Goal: Transaction & Acquisition: Purchase product/service

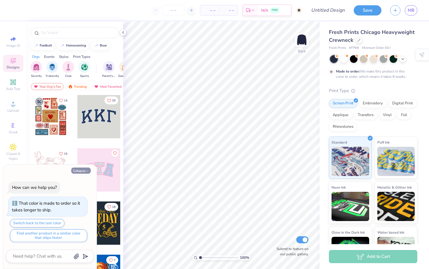
click at [83, 169] on button "Collapse" at bounding box center [81, 170] width 20 height 6
type textarea "x"
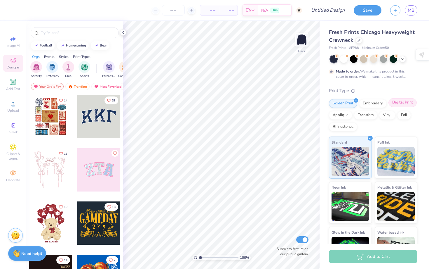
click at [403, 103] on div "Digital Print" at bounding box center [402, 102] width 28 height 9
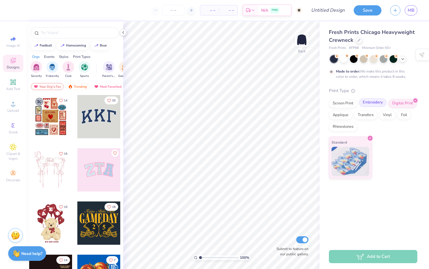
click at [371, 100] on div "Embroidery" at bounding box center [373, 102] width 28 height 9
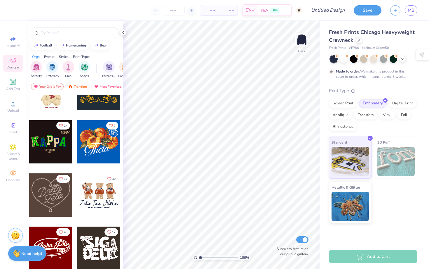
scroll to position [135, 0]
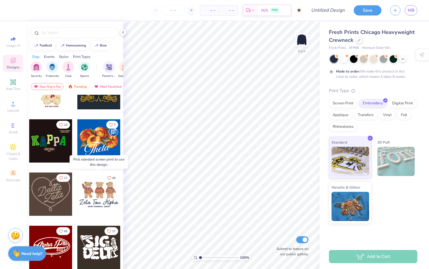
click at [79, 189] on div at bounding box center [98, 193] width 43 height 43
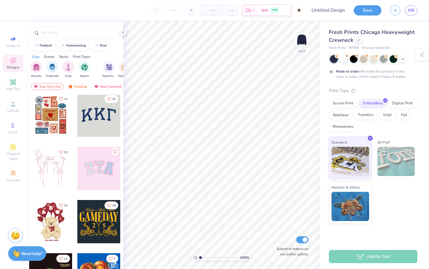
scroll to position [0, 0]
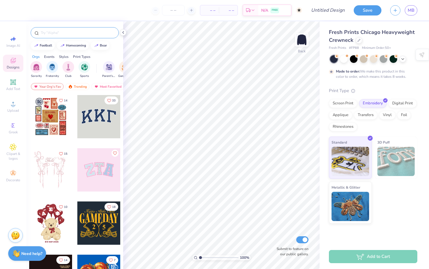
click at [57, 34] on input "text" at bounding box center [77, 33] width 75 height 6
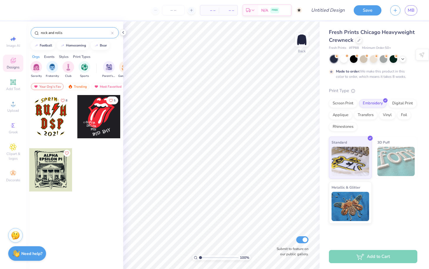
drag, startPoint x: 75, startPoint y: 34, endPoint x: 9, endPoint y: 29, distance: 65.9
click at [9, 29] on div "– – Per Item – – Total Est. Delivery N/A FREE Design Title Save MB Image AI Des…" at bounding box center [214, 134] width 429 height 269
type input "]"
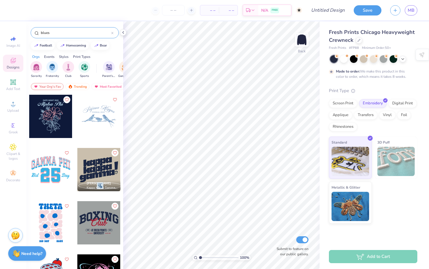
scroll to position [801, 0]
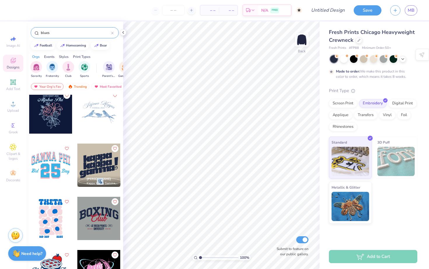
drag, startPoint x: 72, startPoint y: 32, endPoint x: 1, endPoint y: 28, distance: 70.4
click at [1, 28] on div "– – Per Item – – Total Est. Delivery N/A FREE Design Title Save MB Image AI Des…" at bounding box center [214, 134] width 429 height 269
type input "="
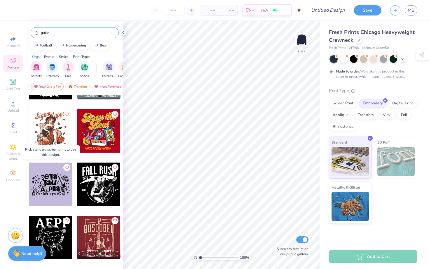
scroll to position [147, 0]
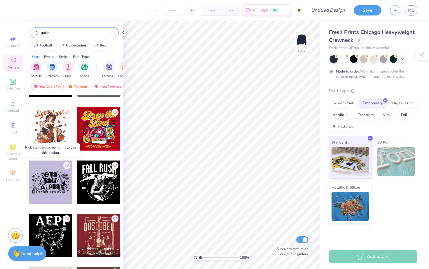
type input "guiar"
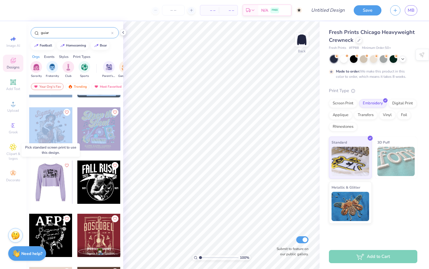
drag, startPoint x: 52, startPoint y: 181, endPoint x: 74, endPoint y: 186, distance: 23.0
click at [74, 186] on div "[PERSON_NAME] [PERSON_NAME] , [PERSON_NAME] Alpha Gamma Delta, [GEOGRAPHIC_DATA…" at bounding box center [75, 211] width 92 height 528
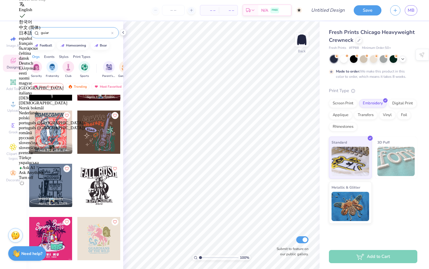
scroll to position [259, 0]
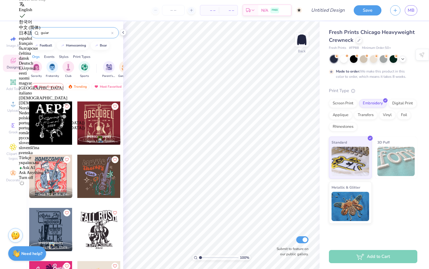
drag, startPoint x: 69, startPoint y: 30, endPoint x: 0, endPoint y: 25, distance: 69.4
click at [0, 25] on div "– – Per Item – – Total Est. Delivery N/A FREE Design Title Save MB Image AI Des…" at bounding box center [214, 134] width 429 height 269
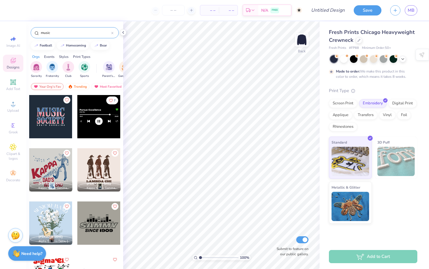
type input "music"
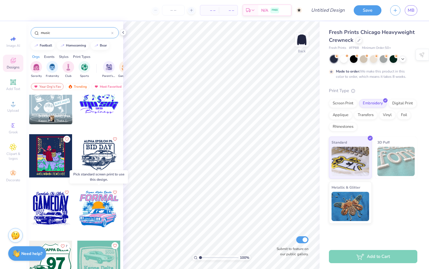
scroll to position [813, 0]
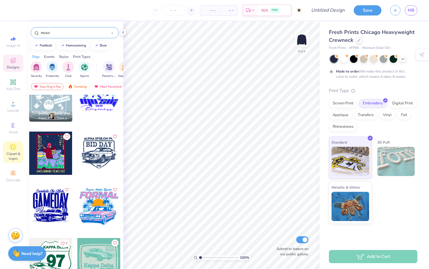
click at [13, 150] on icon at bounding box center [13, 147] width 6 height 6
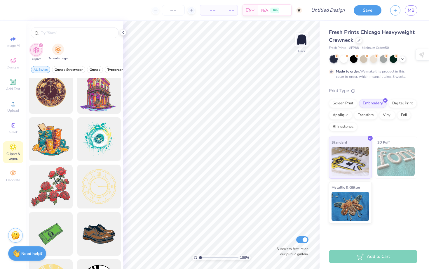
scroll to position [8, 0]
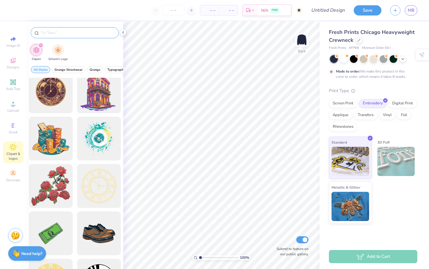
click at [55, 32] on input "text" at bounding box center [77, 33] width 75 height 6
type input "guitar"
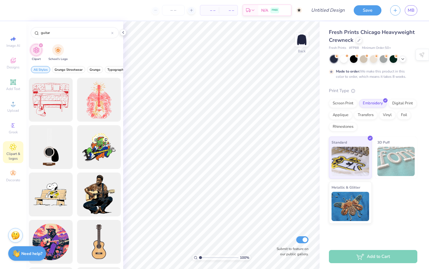
drag, startPoint x: 63, startPoint y: 34, endPoint x: 28, endPoint y: 25, distance: 36.5
click at [28, 26] on div "guitar" at bounding box center [74, 31] width 97 height 20
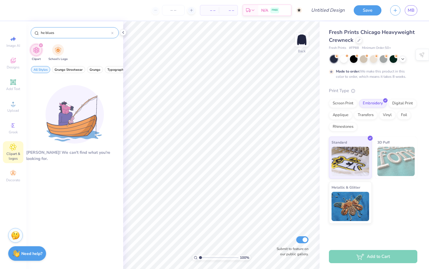
click at [41, 33] on input "he blues" at bounding box center [75, 33] width 71 height 6
type input "the blues"
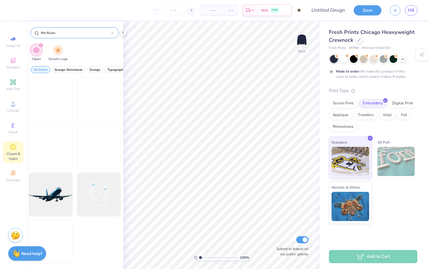
click at [79, 35] on input "the blues" at bounding box center [75, 33] width 71 height 6
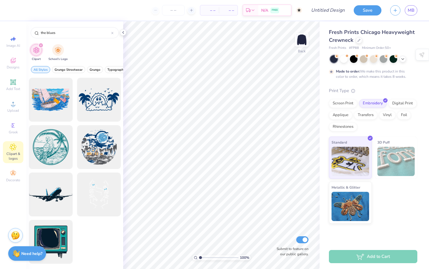
drag, startPoint x: 69, startPoint y: 33, endPoint x: 21, endPoint y: 26, distance: 48.7
click at [21, 26] on div "– – Per Item – – Total Est. Delivery N/A FREE Design Title Save MB Image AI Des…" at bounding box center [214, 134] width 429 height 269
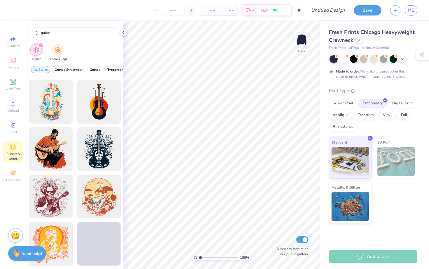
scroll to position [474, 0]
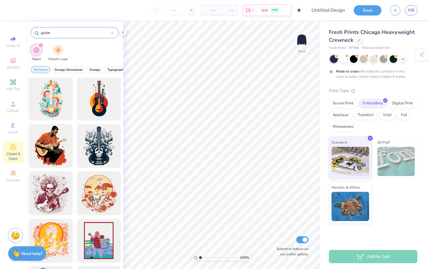
click at [41, 33] on input "guitar" at bounding box center [75, 33] width 71 height 6
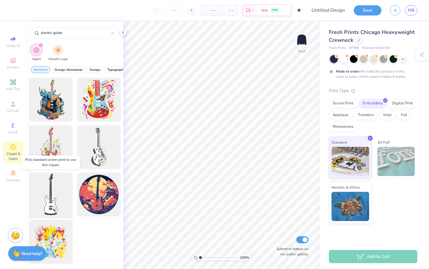
type input "electric guitar"
drag, startPoint x: 49, startPoint y: 197, endPoint x: 53, endPoint y: 186, distance: 12.4
click at [53, 186] on div at bounding box center [51, 194] width 48 height 48
click at [45, 194] on div at bounding box center [51, 194] width 48 height 48
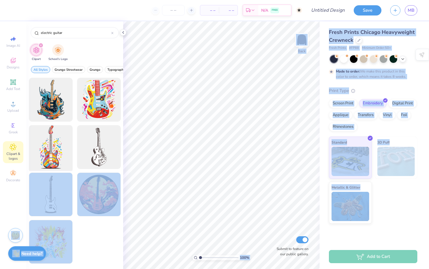
drag, startPoint x: 49, startPoint y: 194, endPoint x: 67, endPoint y: 151, distance: 45.9
click at [67, 151] on div at bounding box center [75, 172] width 92 height 188
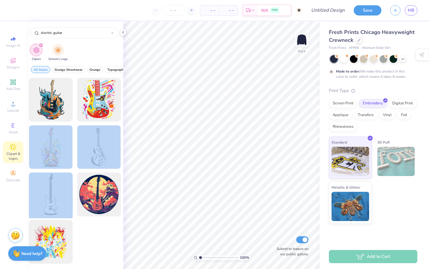
click at [42, 203] on div at bounding box center [51, 194] width 48 height 48
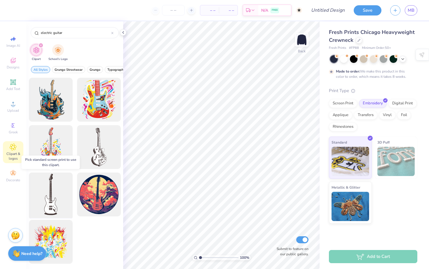
click at [54, 202] on div at bounding box center [51, 194] width 48 height 48
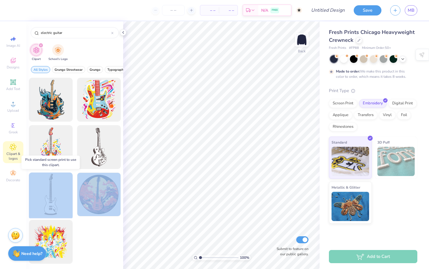
click at [54, 202] on div at bounding box center [51, 194] width 48 height 48
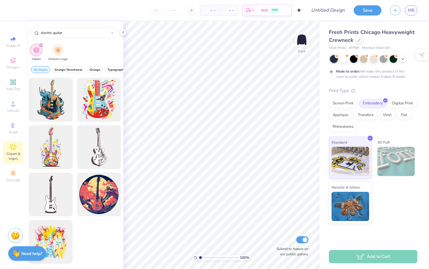
click at [90, 227] on div at bounding box center [99, 242] width 44 height 47
click at [53, 196] on div at bounding box center [51, 194] width 48 height 48
click at [54, 201] on div at bounding box center [51, 194] width 48 height 48
drag, startPoint x: 56, startPoint y: 203, endPoint x: 69, endPoint y: 203, distance: 13.1
click at [63, 203] on div at bounding box center [51, 194] width 48 height 48
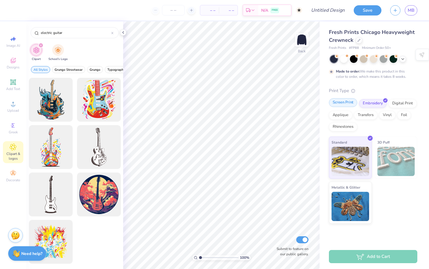
click at [344, 104] on div "Screen Print" at bounding box center [343, 102] width 28 height 9
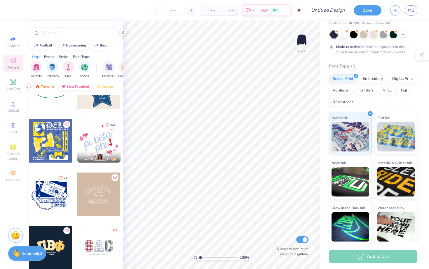
scroll to position [0, 34]
click at [60, 35] on input "text" at bounding box center [77, 33] width 75 height 6
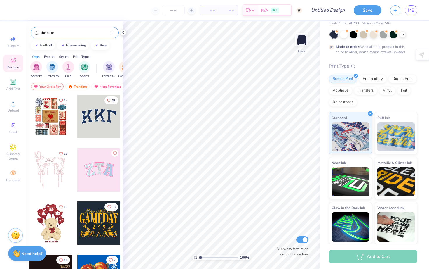
type input "the blues"
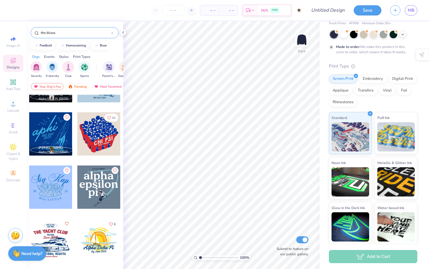
scroll to position [0, 0]
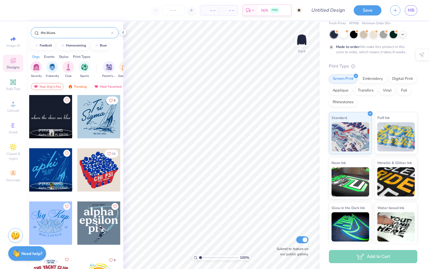
drag, startPoint x: 34, startPoint y: 30, endPoint x: 17, endPoint y: 23, distance: 18.6
click at [17, 23] on div "– – Per Item – – Total Est. Delivery N/A FREE Design Title Save MB Image AI Des…" at bounding box center [214, 134] width 429 height 269
type input "saxophone"
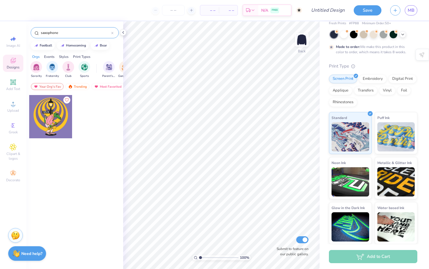
drag, startPoint x: 68, startPoint y: 31, endPoint x: 0, endPoint y: 28, distance: 68.1
click at [0, 28] on div "– – Per Item – – Total Est. Delivery N/A FREE Design Title Save MB Image AI Des…" at bounding box center [214, 134] width 429 height 269
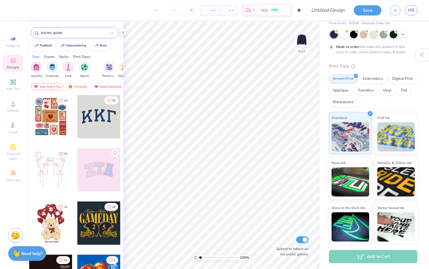
type input "electric guitar"
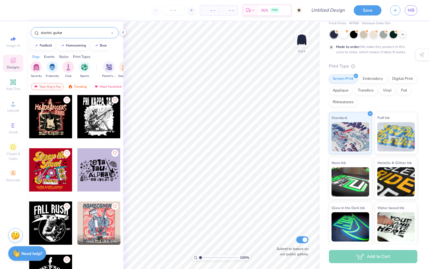
click at [63, 119] on div at bounding box center [50, 116] width 43 height 43
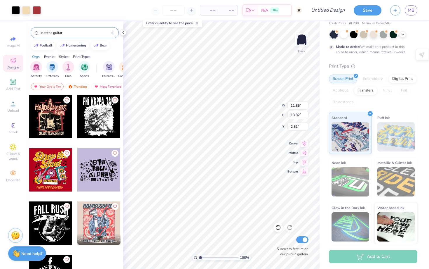
type input "2.51"
click at [300, 41] on img at bounding box center [301, 39] width 23 height 23
click at [46, 111] on div at bounding box center [50, 116] width 43 height 43
type input "4.13"
click at [111, 32] on div at bounding box center [112, 32] width 2 height 5
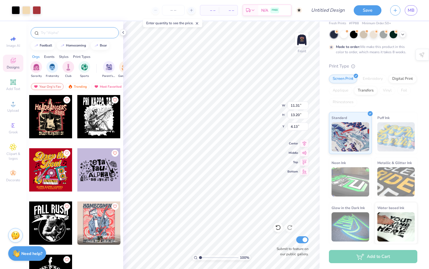
click at [91, 30] on input "text" at bounding box center [77, 33] width 75 height 6
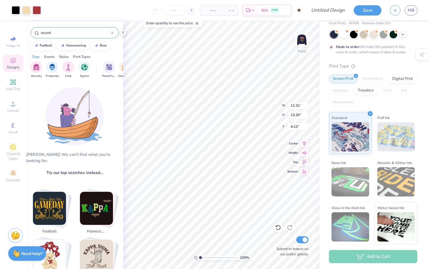
type input "record"
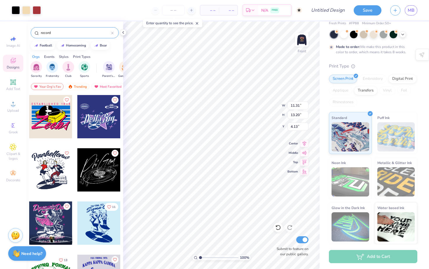
drag, startPoint x: 99, startPoint y: 33, endPoint x: 25, endPoint y: 34, distance: 74.2
click at [25, 34] on div "Art colors – – Per Item – – Total Est. Delivery N/A FREE Design Title Save MB I…" at bounding box center [214, 134] width 429 height 269
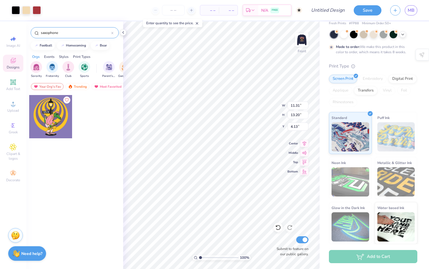
drag, startPoint x: 85, startPoint y: 34, endPoint x: 0, endPoint y: 34, distance: 84.9
click at [0, 34] on div "Art colors – – Per Item – – Total Est. Delivery N/A FREE Design Title Save MB I…" at bounding box center [214, 134] width 429 height 269
type input "\"
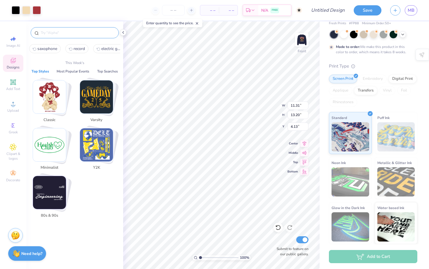
type input "n"
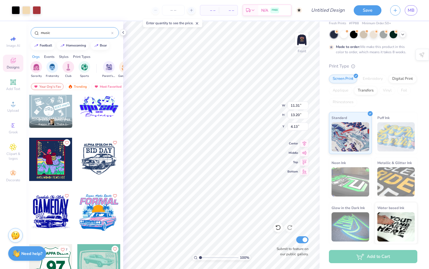
scroll to position [813, 0]
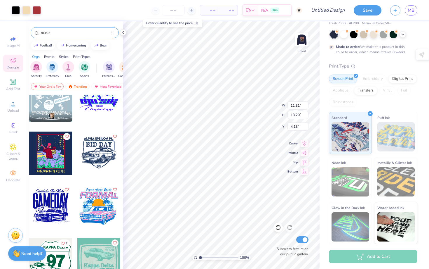
type input "music"
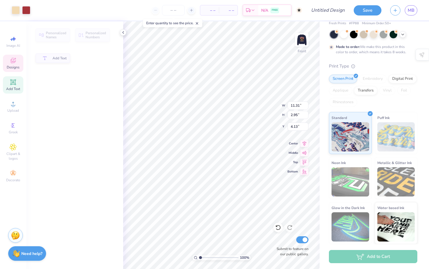
type input "2.95"
type input "5.83"
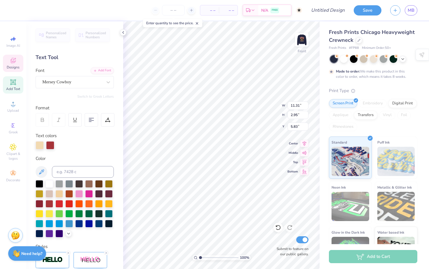
scroll to position [0, 1]
click at [13, 134] on div "Greek" at bounding box center [13, 127] width 20 height 17
click at [13, 130] on span "Greek" at bounding box center [13, 132] width 9 height 5
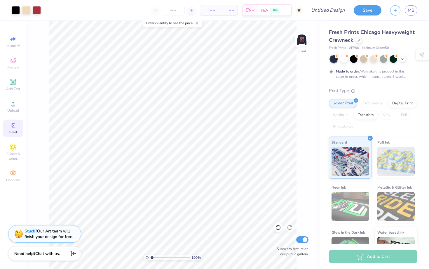
click at [13, 124] on icon at bounding box center [13, 125] width 3 height 4
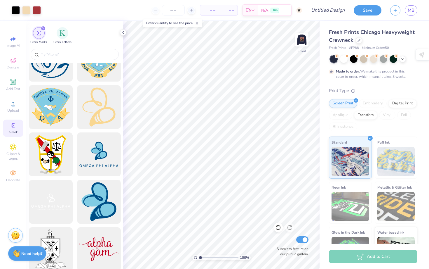
scroll to position [1391, 0]
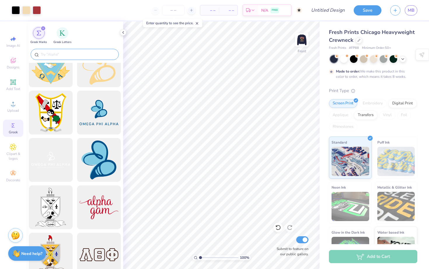
click at [70, 53] on input "text" at bounding box center [77, 54] width 75 height 6
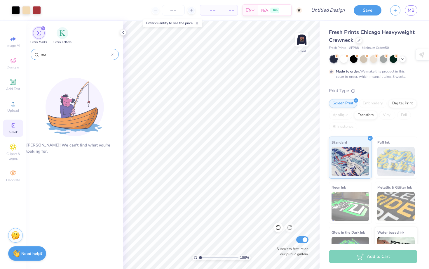
type input "m"
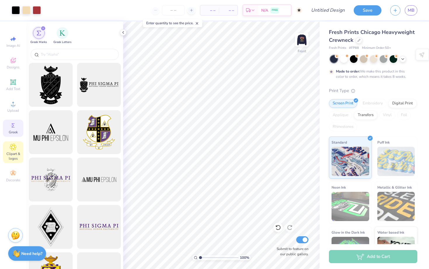
click at [9, 154] on span "Clipart & logos" at bounding box center [13, 155] width 20 height 9
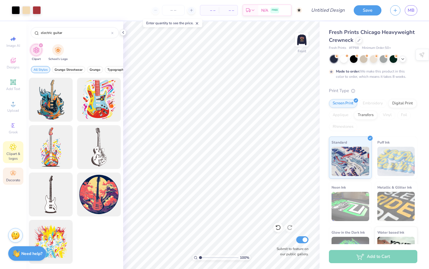
click at [15, 177] on div "Decorate" at bounding box center [13, 175] width 20 height 17
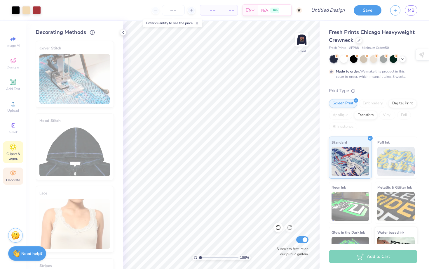
click at [9, 156] on span "Clipart & logos" at bounding box center [13, 155] width 20 height 9
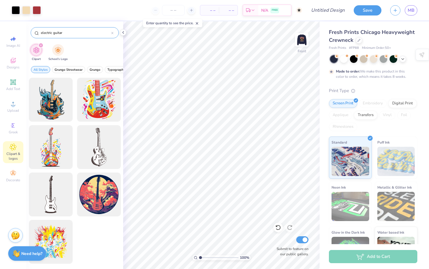
click at [113, 32] on icon at bounding box center [112, 33] width 2 height 2
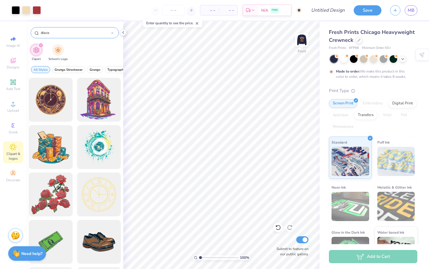
type input "disco"
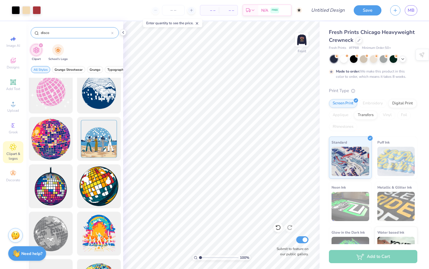
scroll to position [7, 0]
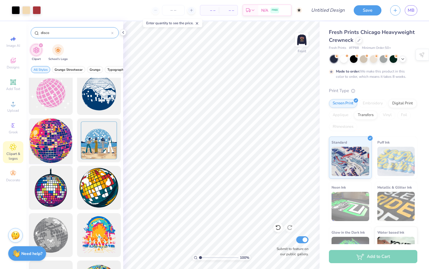
drag, startPoint x: 54, startPoint y: 136, endPoint x: 62, endPoint y: 129, distance: 10.5
click at [62, 129] on div at bounding box center [51, 140] width 48 height 48
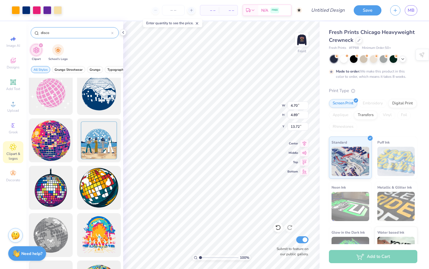
type input "4.70"
type input "4.89"
type input "13.72"
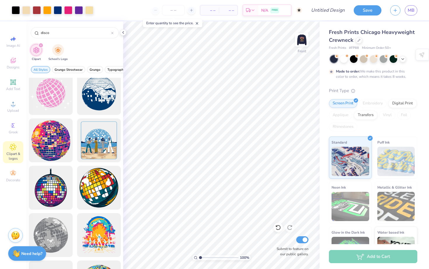
drag, startPoint x: 63, startPoint y: 33, endPoint x: 13, endPoint y: 28, distance: 49.9
click at [13, 28] on div "Art colors – – Per Item – – Total Est. Delivery N/A FREE Design Title Save MB I…" at bounding box center [214, 134] width 429 height 269
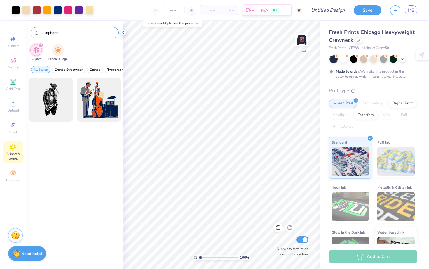
drag, startPoint x: 64, startPoint y: 34, endPoint x: 49, endPoint y: 32, distance: 14.4
click at [49, 32] on input "saxophone" at bounding box center [75, 33] width 71 height 6
type input "sax"
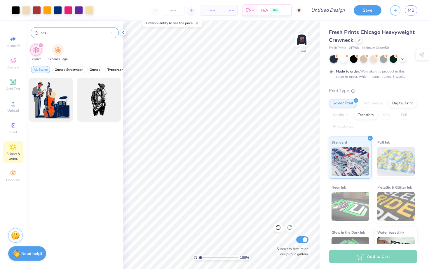
drag, startPoint x: 75, startPoint y: 34, endPoint x: 37, endPoint y: 32, distance: 38.0
click at [37, 32] on div "sax" at bounding box center [75, 32] width 88 height 11
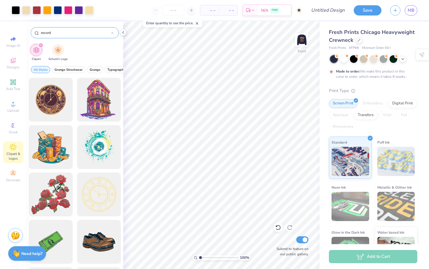
type input "record"
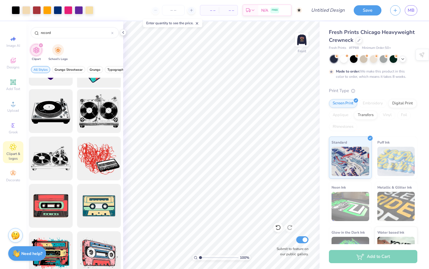
scroll to position [793, 0]
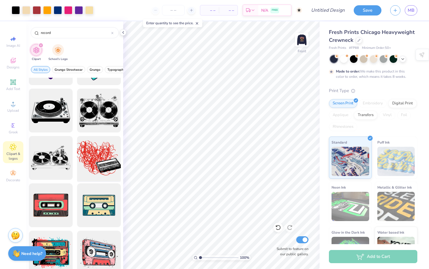
drag, startPoint x: 99, startPoint y: 150, endPoint x: 96, endPoint y: 158, distance: 8.9
click at [96, 158] on div at bounding box center [99, 158] width 48 height 48
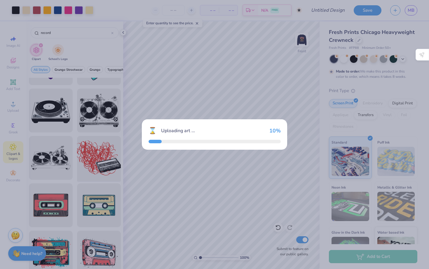
click at [96, 158] on div "⌛ Uploading art ... 10 %" at bounding box center [214, 134] width 429 height 269
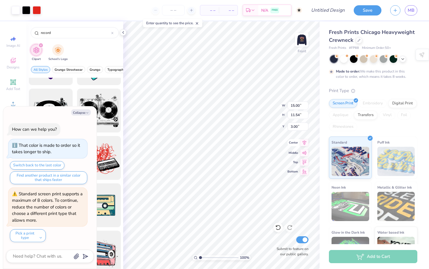
type textarea "x"
type input "5.25"
type input "4.04"
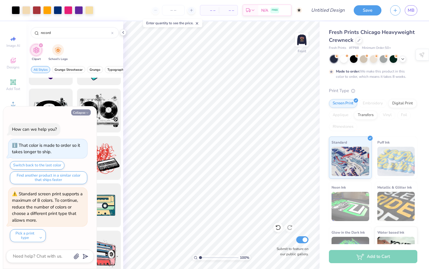
click at [81, 112] on button "Collapse" at bounding box center [81, 112] width 20 height 6
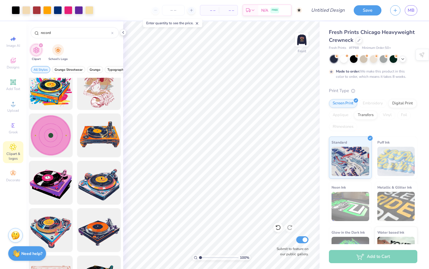
scroll to position [294, 0]
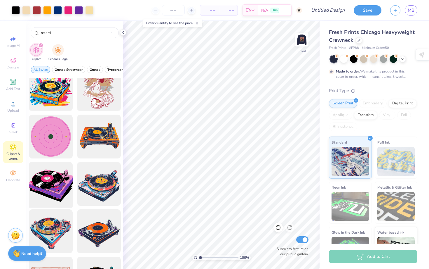
drag, startPoint x: 43, startPoint y: 180, endPoint x: 49, endPoint y: 183, distance: 6.6
click at [49, 183] on div at bounding box center [51, 184] width 48 height 48
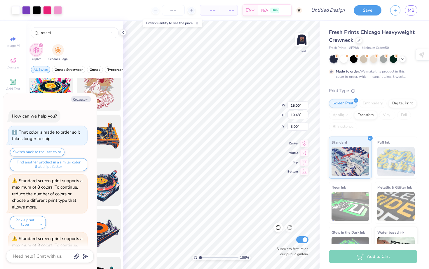
scroll to position [45, 0]
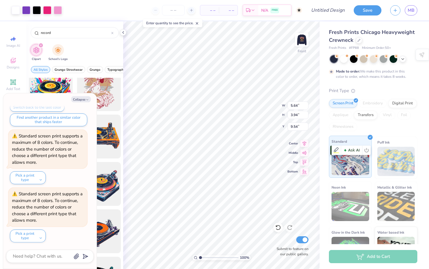
type textarea "x"
type input "5.64"
type input "3.94"
type input "9.54"
type textarea "x"
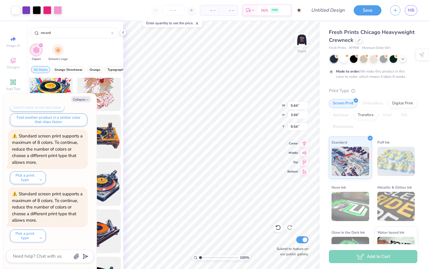
type input "16.64"
click at [87, 97] on button "Collapse" at bounding box center [81, 99] width 20 height 6
type textarea "x"
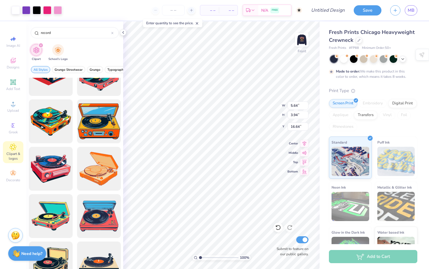
scroll to position [0, 0]
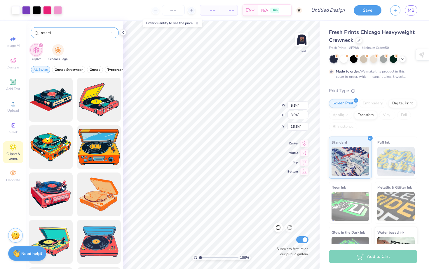
drag, startPoint x: 66, startPoint y: 34, endPoint x: 43, endPoint y: 28, distance: 23.2
click at [43, 28] on div "record" at bounding box center [75, 32] width 88 height 11
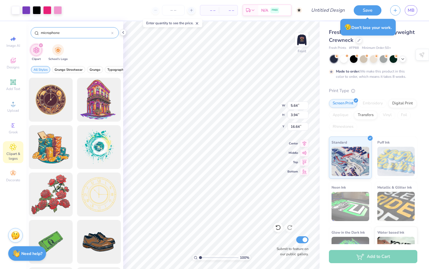
type input "microphone"
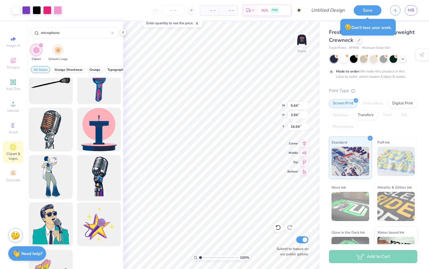
scroll to position [18, 0]
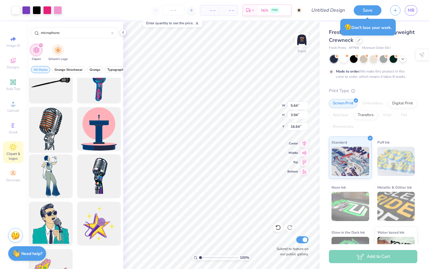
click at [54, 128] on div at bounding box center [51, 129] width 48 height 48
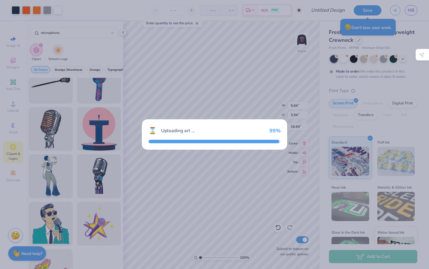
type input "9.74"
type input "18.00"
type input "3.00"
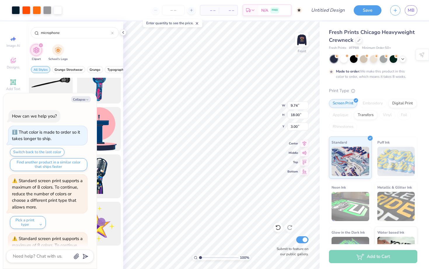
scroll to position [103, 0]
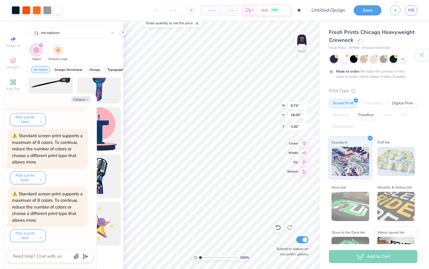
type textarea "x"
type input "3.22"
type input "5.95"
type input "15.05"
click at [82, 33] on input "microphone" at bounding box center [75, 33] width 71 height 6
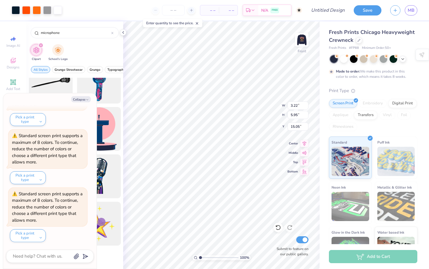
drag, startPoint x: 82, startPoint y: 33, endPoint x: 0, endPoint y: 33, distance: 82.0
click at [0, 33] on div "Art colors – – Per Item – – Total Est. Delivery N/A FREE Design Title Save MB I…" at bounding box center [214, 134] width 429 height 269
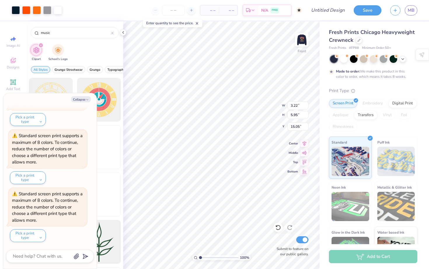
type input "music"
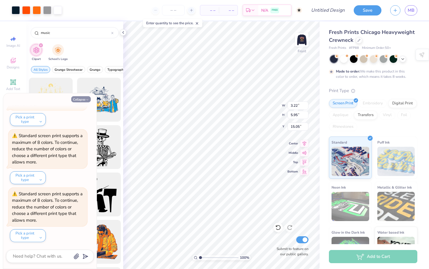
click at [84, 98] on button "Collapse" at bounding box center [81, 99] width 20 height 6
type textarea "x"
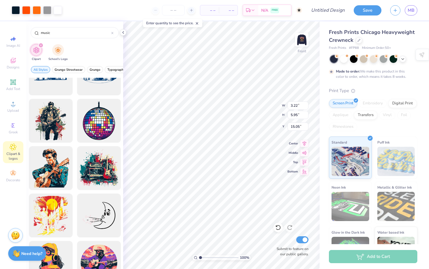
scroll to position [1304, 0]
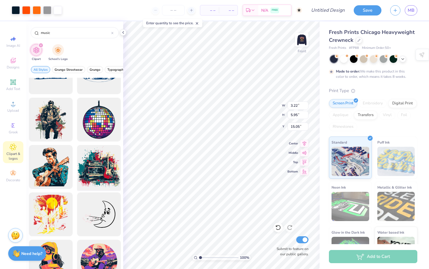
drag, startPoint x: 94, startPoint y: 172, endPoint x: 96, endPoint y: 169, distance: 4.0
click at [96, 169] on div at bounding box center [99, 167] width 48 height 48
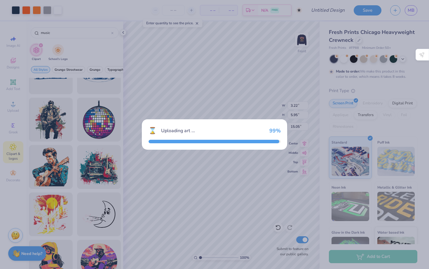
type input "15.00"
type input "14.39"
type input "3.00"
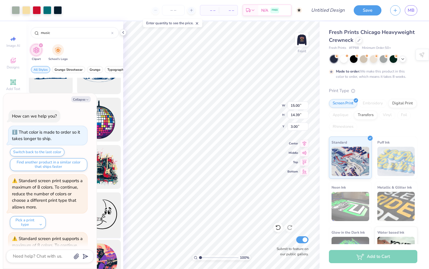
scroll to position [161, 0]
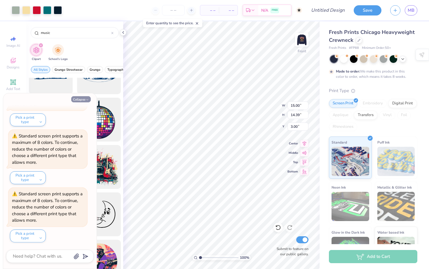
click at [80, 98] on button "Collapse" at bounding box center [81, 99] width 20 height 6
type textarea "x"
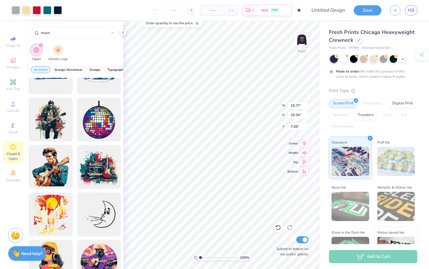
type input "10.77"
type input "10.34"
type input "7.05"
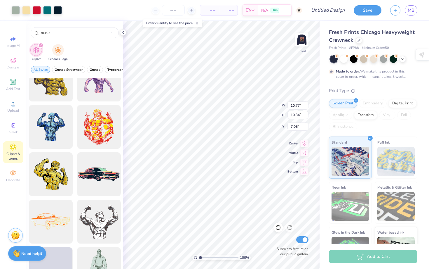
scroll to position [3979, 0]
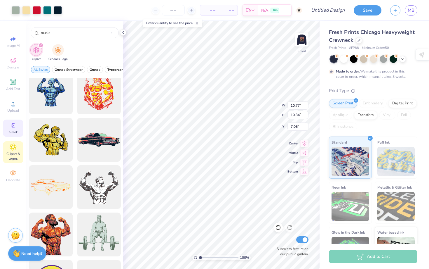
click at [11, 130] on span "Greek" at bounding box center [13, 132] width 9 height 5
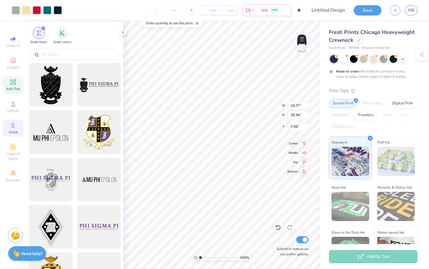
click at [15, 91] on span "Add Text" at bounding box center [13, 88] width 14 height 5
click at [17, 64] on div "Designs" at bounding box center [13, 63] width 20 height 17
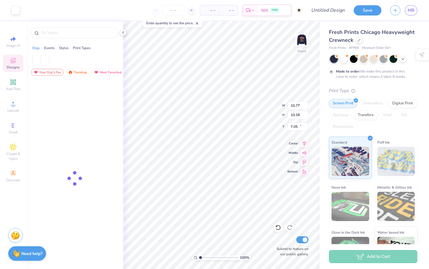
type input "5.68"
type input "1.65"
type input "10.68"
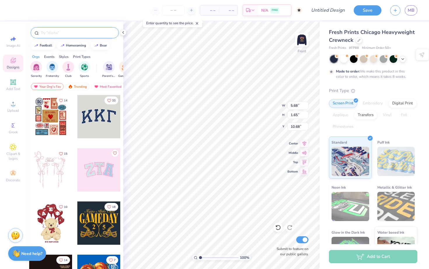
click at [69, 30] on input "text" at bounding box center [77, 33] width 75 height 6
type input "music"
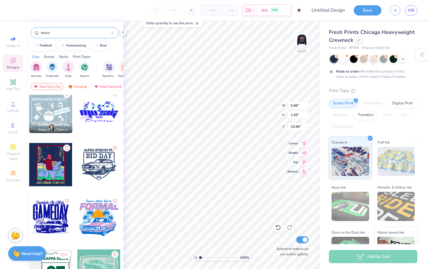
scroll to position [813, 0]
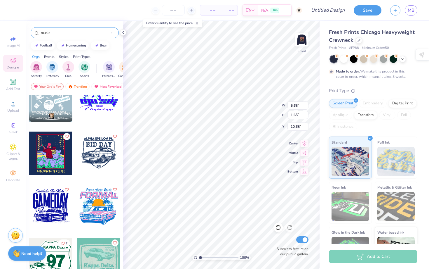
drag, startPoint x: 71, startPoint y: 33, endPoint x: 6, endPoint y: 12, distance: 68.8
click at [6, 12] on div "– – Per Item – – Total Est. Delivery N/A FREE Design Title Save MB Image AI Des…" at bounding box center [214, 134] width 429 height 269
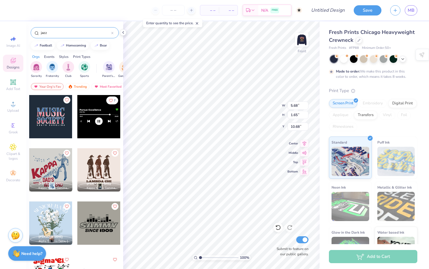
type input "jazz"
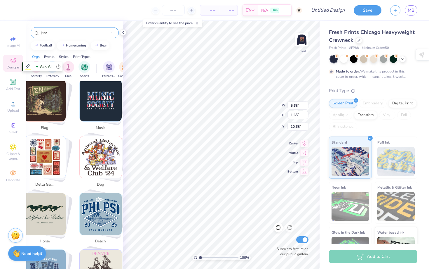
scroll to position [0, 0]
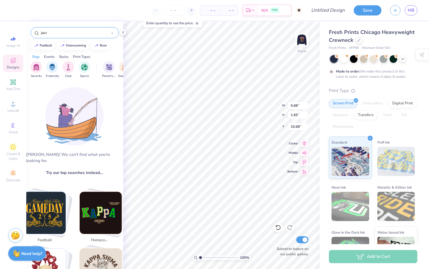
drag, startPoint x: 68, startPoint y: 33, endPoint x: 23, endPoint y: 28, distance: 44.9
click at [25, 28] on div "– – Per Item – – Total Est. Delivery N/A FREE Design Title Save MB Image AI Des…" at bounding box center [214, 134] width 429 height 269
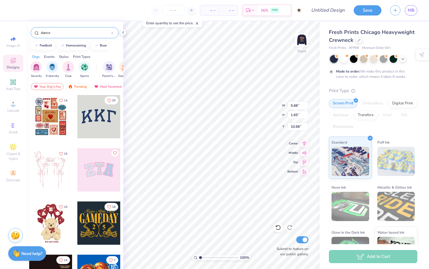
type input "dance"
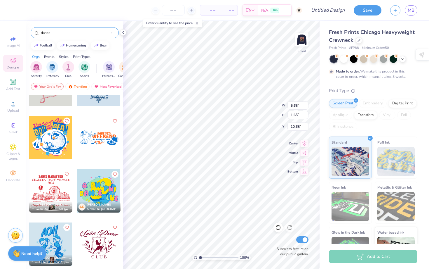
scroll to position [263, 0]
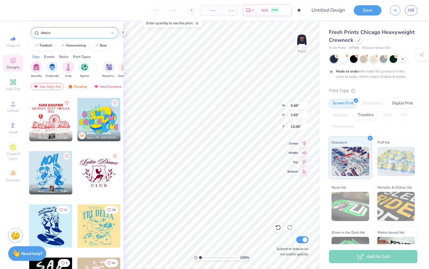
click at [112, 33] on icon at bounding box center [112, 33] width 2 height 2
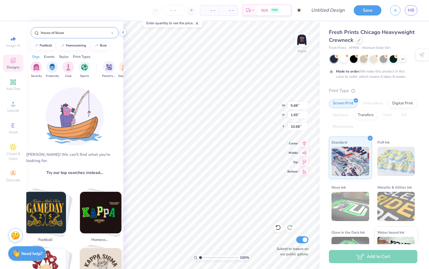
click at [67, 34] on input "house of blues" at bounding box center [75, 33] width 71 height 6
type input "house of blue"
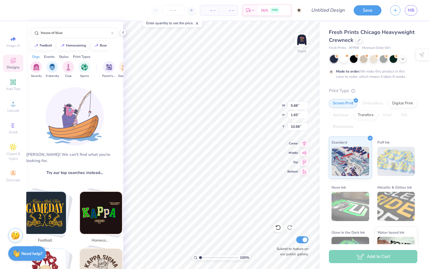
drag, startPoint x: 71, startPoint y: 34, endPoint x: 9, endPoint y: 32, distance: 62.2
click at [9, 33] on div "– – Per Item – – Total Est. Delivery N/A FREE Design Title Save MB Image AI Des…" at bounding box center [214, 134] width 429 height 269
type input "blue"
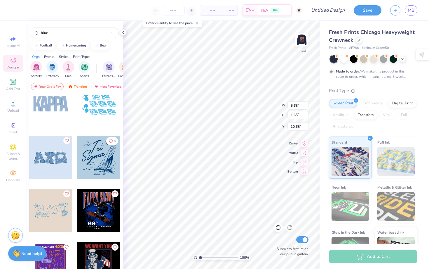
scroll to position [3042, 0]
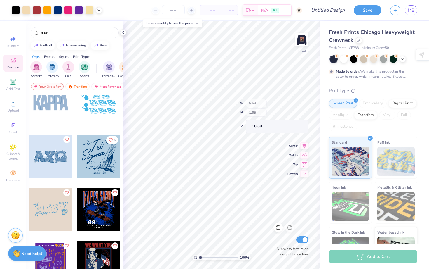
type input "10.77"
type input "10.34"
type input "6.99"
type input "8.43"
type input "8.09"
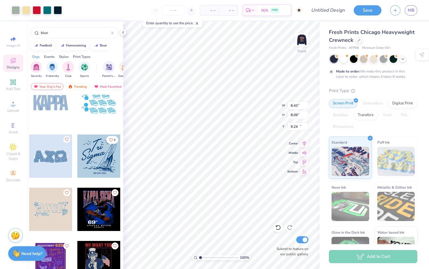
type input "14.41"
type input "4.70"
type input "4.89"
type input "13.72"
type input "8.43"
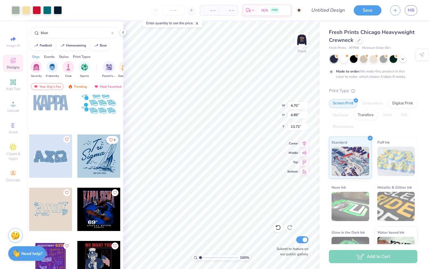
type input "8.09"
type input "14.41"
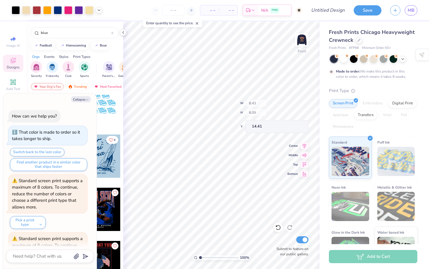
scroll to position [219, 0]
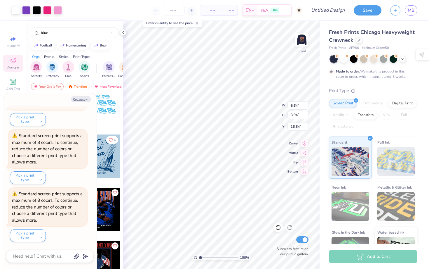
type textarea "x"
type input "3.22"
type input "5.95"
type input "15.05"
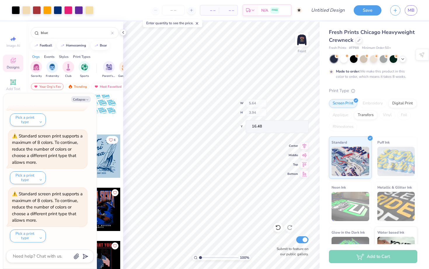
type textarea "x"
type input "16.48"
type textarea "x"
type input "11.31"
type input "2.95"
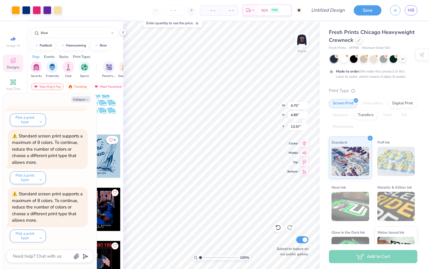
type input "5.83"
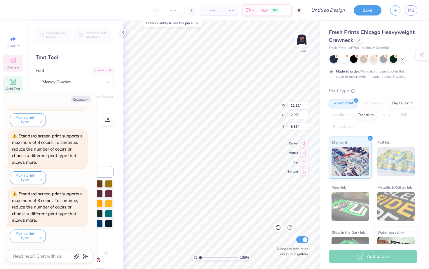
click at [88, 98] on icon "button" at bounding box center [88, 100] width 4 height 4
click at [81, 100] on button "Collapse" at bounding box center [81, 99] width 20 height 6
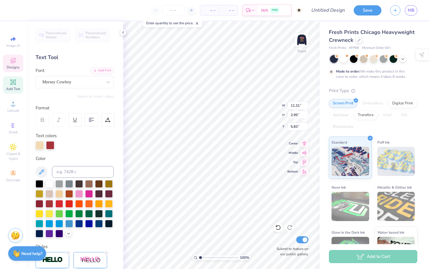
type textarea "x"
type textarea "House of Blues"
click at [83, 83] on div "Mersey Cowboy" at bounding box center [72, 81] width 61 height 9
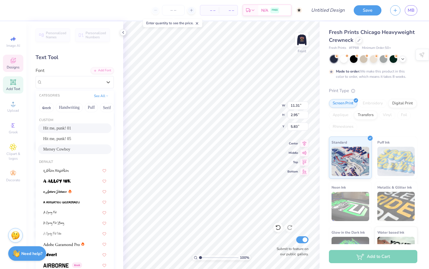
click at [88, 126] on div "Hit me, punk! 01" at bounding box center [74, 128] width 63 height 6
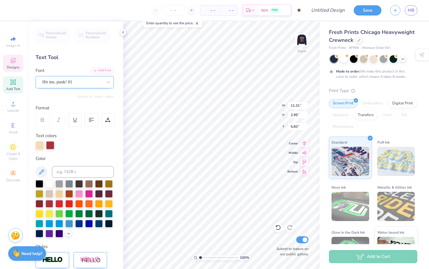
click at [52, 83] on div "Hit me, punk! 01" at bounding box center [72, 81] width 61 height 9
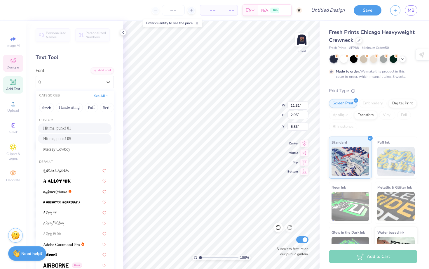
click at [68, 138] on div "Hit me, punk! 05" at bounding box center [74, 138] width 63 height 6
click at [69, 79] on div "Hit me, punk! 05" at bounding box center [72, 81] width 61 height 9
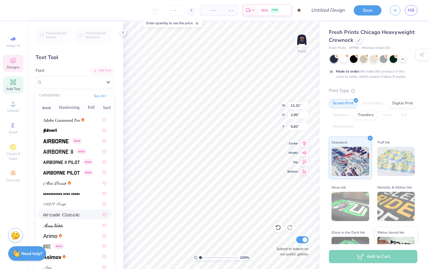
scroll to position [127, 0]
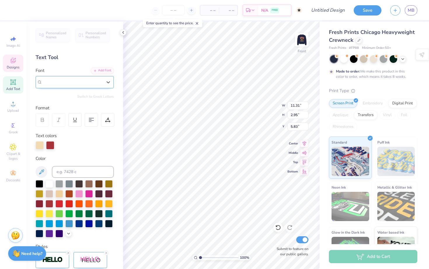
click at [65, 82] on span "Hit me, punk! 05" at bounding box center [57, 82] width 30 height 7
type input "j"
type input "music"
click at [54, 107] on button "Retro" at bounding box center [50, 107] width 15 height 9
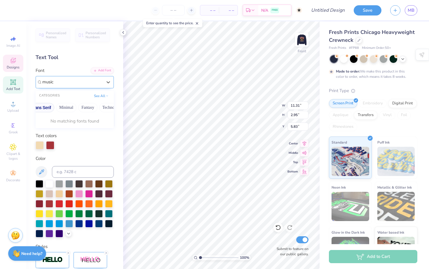
scroll to position [0, 172]
click at [99, 93] on button "See All" at bounding box center [101, 95] width 18 height 6
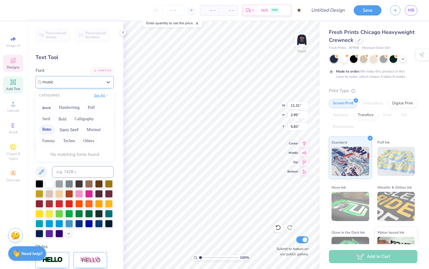
scroll to position [0, 0]
click at [72, 141] on button "Techno" at bounding box center [69, 140] width 18 height 9
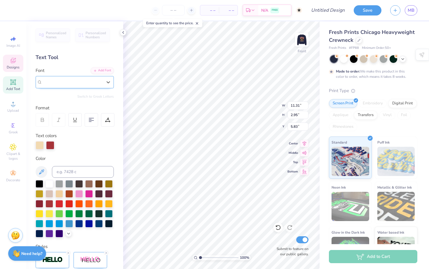
drag, startPoint x: 79, startPoint y: 78, endPoint x: 39, endPoint y: 78, distance: 40.0
click at [39, 78] on div "Hit me, punk! 05" at bounding box center [75, 82] width 78 height 12
click at [96, 150] on div "Personalized Names Personalized Numbers Text Tool Add Font Font Hit me, punk! 0…" at bounding box center [74, 144] width 97 height 247
click at [69, 79] on div "Hit me, punk! 05" at bounding box center [72, 81] width 61 height 9
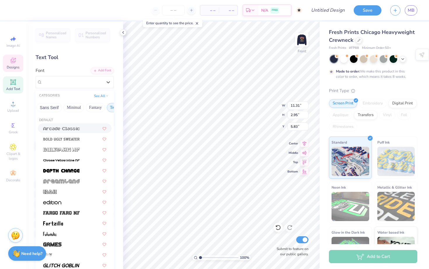
scroll to position [0, 172]
click at [85, 107] on button "Techno" at bounding box center [84, 107] width 18 height 9
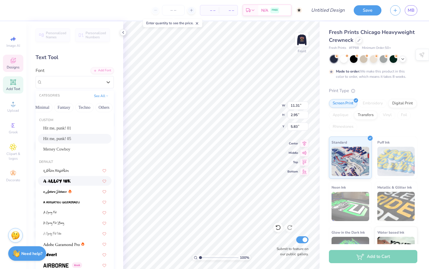
click at [80, 182] on div at bounding box center [74, 180] width 63 height 6
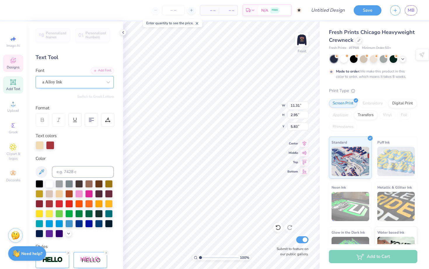
click at [57, 82] on div "a Alloy Ink" at bounding box center [72, 81] width 61 height 9
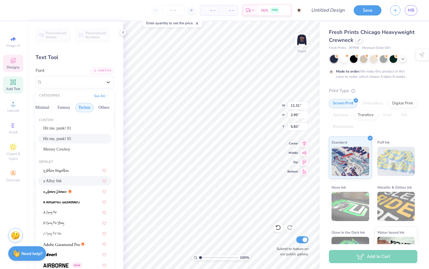
click at [83, 103] on button "Techno" at bounding box center [84, 107] width 18 height 9
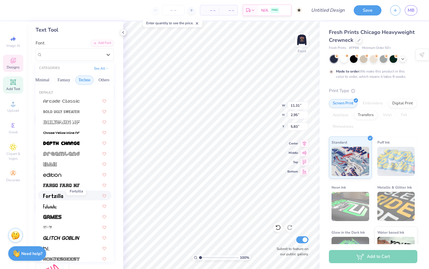
scroll to position [0, 0]
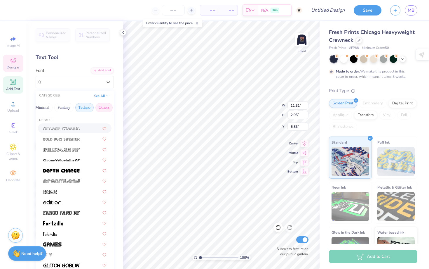
click at [98, 103] on button "Others" at bounding box center [103, 107] width 17 height 9
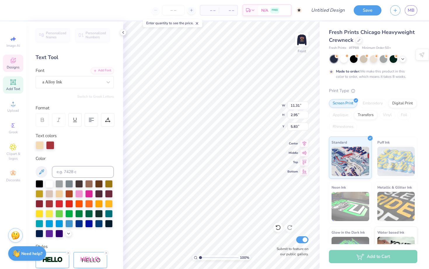
scroll to position [0, 1]
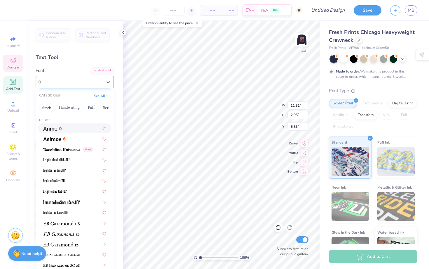
click at [100, 78] on div at bounding box center [72, 82] width 60 height 8
click at [78, 107] on button "Fantasy" at bounding box center [77, 107] width 19 height 9
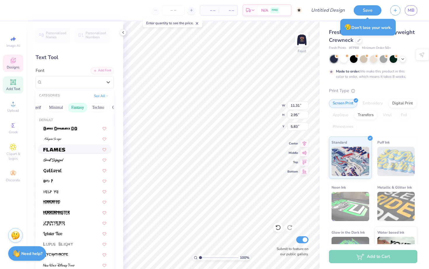
click at [71, 148] on div at bounding box center [74, 149] width 63 height 6
click at [95, 83] on div "Flames" at bounding box center [72, 81] width 61 height 9
click at [66, 140] on div at bounding box center [74, 138] width 63 height 6
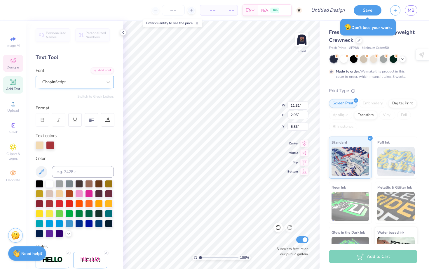
click at [73, 82] on div "ChopinScript" at bounding box center [72, 81] width 61 height 9
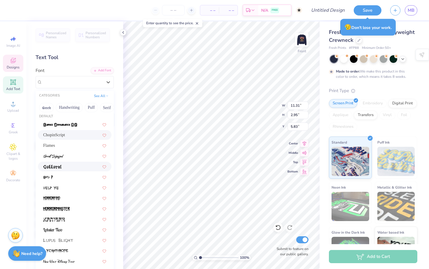
scroll to position [4, 0]
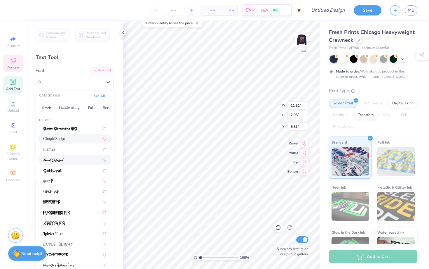
click at [73, 158] on div at bounding box center [74, 159] width 63 height 6
click at [94, 80] on div "Great Sejagad" at bounding box center [72, 81] width 61 height 9
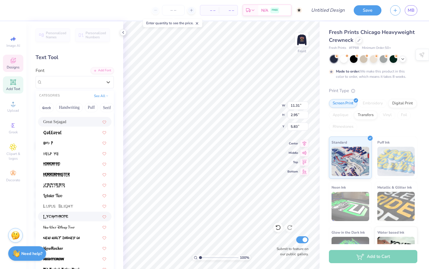
scroll to position [37, 0]
click at [66, 207] on img at bounding box center [58, 207] width 30 height 4
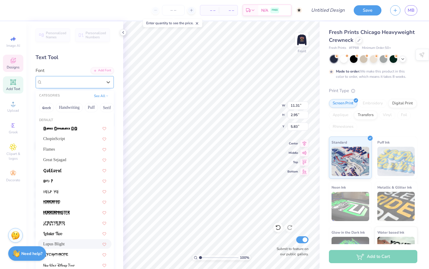
click at [60, 81] on div "Lupus Blight" at bounding box center [72, 81] width 61 height 9
click at [98, 108] on button "Retro" at bounding box center [97, 107] width 15 height 9
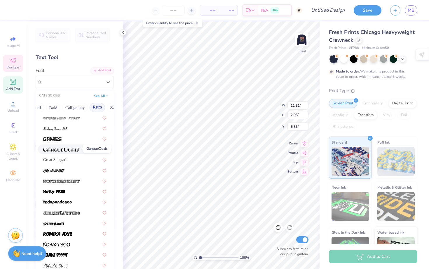
scroll to position [360, 0]
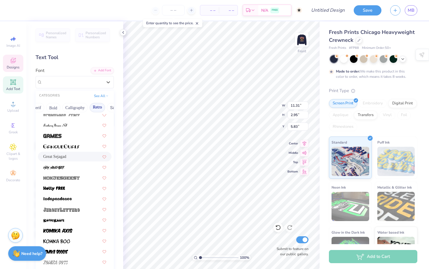
click at [56, 160] on div "Great Sejagad" at bounding box center [75, 156] width 74 height 10
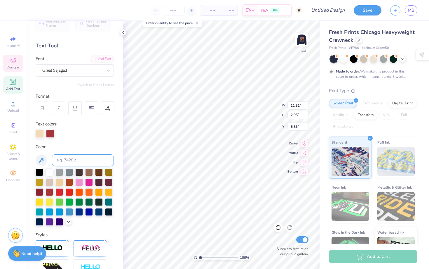
scroll to position [14, 0]
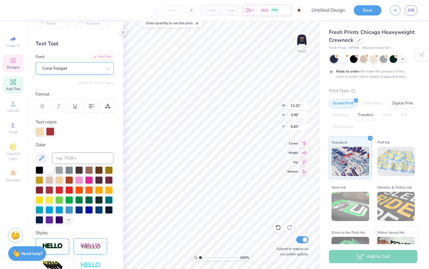
click at [71, 66] on div "Great Sejagad" at bounding box center [72, 68] width 61 height 9
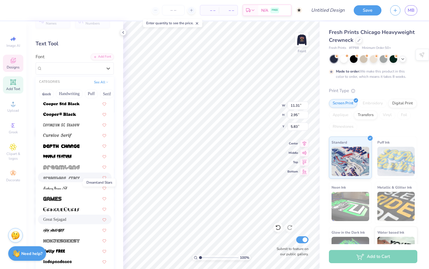
scroll to position [285, 0]
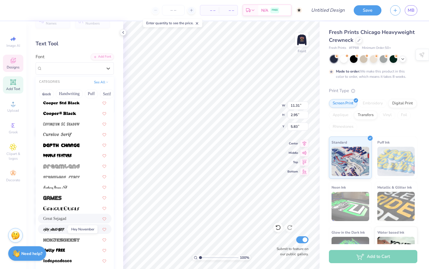
click at [59, 227] on img at bounding box center [53, 229] width 21 height 4
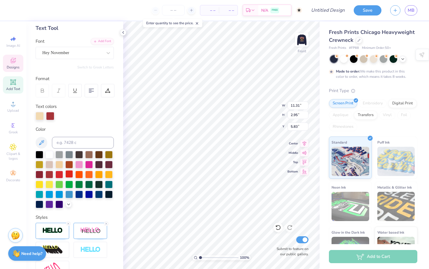
scroll to position [0, 0]
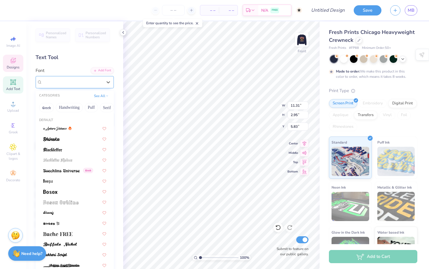
click at [69, 79] on div "Hey November" at bounding box center [72, 81] width 61 height 9
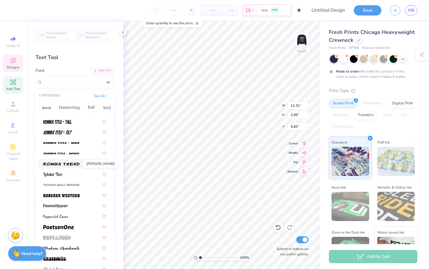
scroll to position [649, 0]
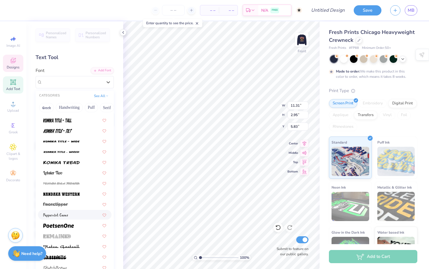
click at [122, 34] on icon at bounding box center [123, 32] width 5 height 5
click at [122, 30] on div "Personalized Names Personalized Numbers Text Tool Add Font Font option Peppermi…" at bounding box center [74, 144] width 97 height 247
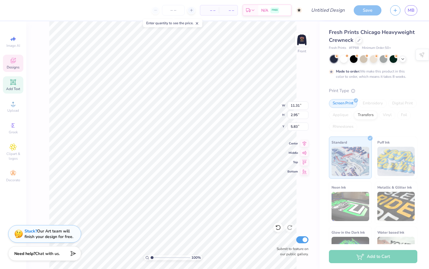
type input "17.02"
type input "3.05"
type input "5.79"
click at [13, 85] on icon at bounding box center [13, 82] width 7 height 7
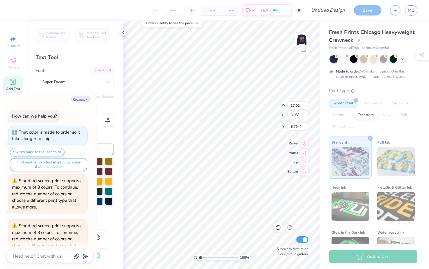
type textarea "x"
type input "5.68"
type input "1.65"
type input "10.68"
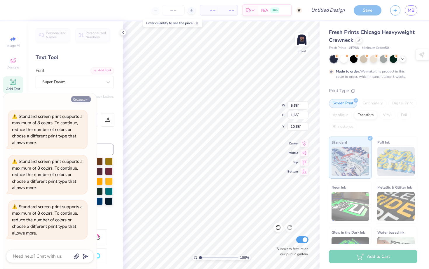
click at [81, 98] on button "Collapse" at bounding box center [81, 99] width 20 height 6
type textarea "x"
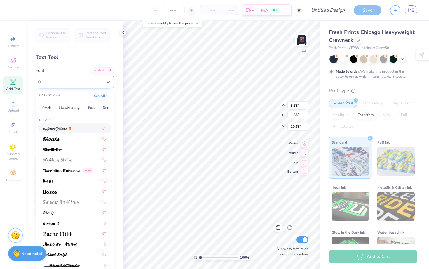
click at [70, 83] on div "Super Dream" at bounding box center [72, 81] width 61 height 9
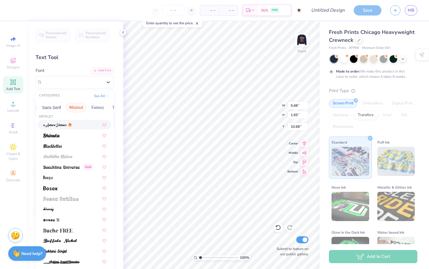
scroll to position [0, 172]
click at [101, 98] on div "See All" at bounding box center [101, 96] width 18 height 6
click at [101, 94] on button "See All" at bounding box center [101, 95] width 18 height 6
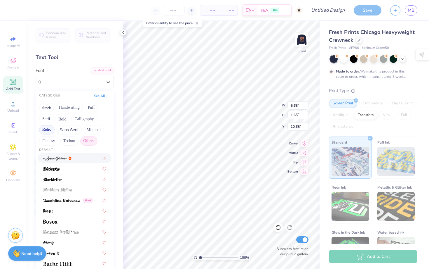
click at [83, 138] on button "Others" at bounding box center [88, 140] width 17 height 9
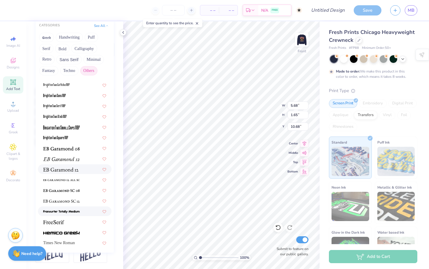
scroll to position [71, 0]
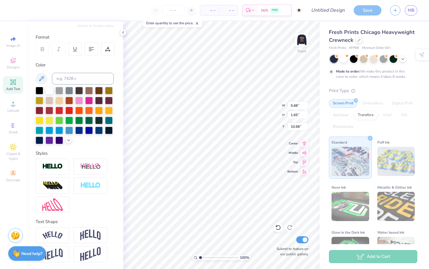
type textarea "T"
drag, startPoint x: 15, startPoint y: 68, endPoint x: 11, endPoint y: 63, distance: 6.1
click at [15, 68] on span "Designs" at bounding box center [13, 67] width 13 height 5
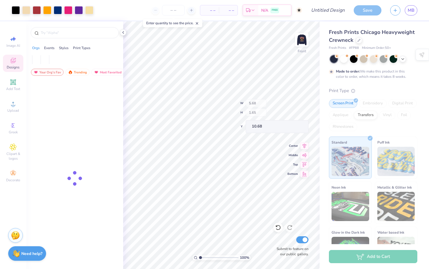
click at [11, 63] on icon at bounding box center [13, 60] width 5 height 5
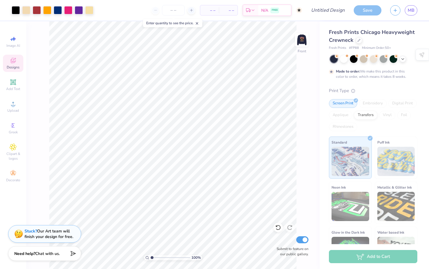
click at [11, 63] on icon at bounding box center [13, 60] width 7 height 7
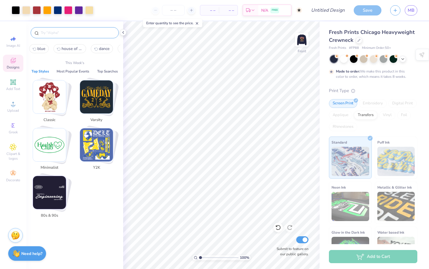
click at [54, 34] on input "text" at bounding box center [77, 33] width 75 height 6
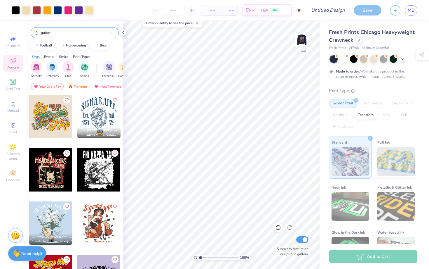
scroll to position [5, 0]
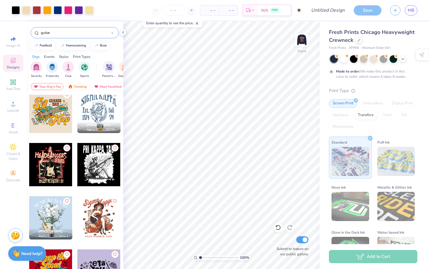
type input "guitar"
click at [58, 173] on div at bounding box center [50, 164] width 43 height 43
type input "2.14"
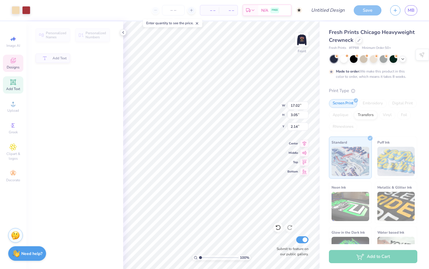
type input "17.02"
type input "3.05"
type input "5.79"
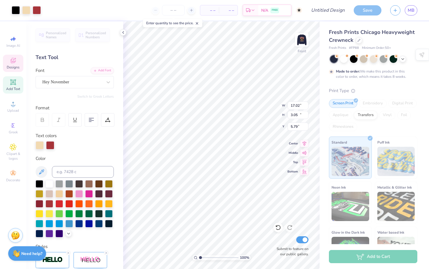
type input "11.31"
type input "13.20"
type input "2.14"
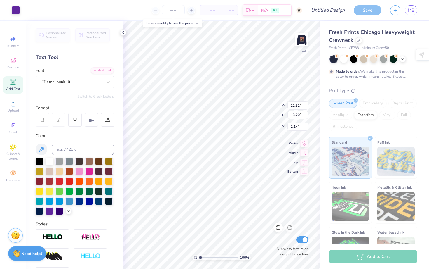
type input "4.69"
type input "4.87"
type input "13.75"
type input "7.89"
type input "11.44"
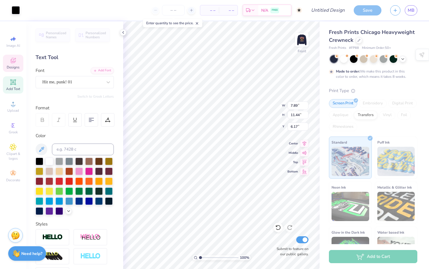
type input "5.78"
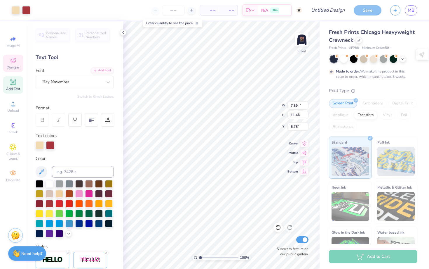
type input "17.02"
type input "3.05"
type input "5.79"
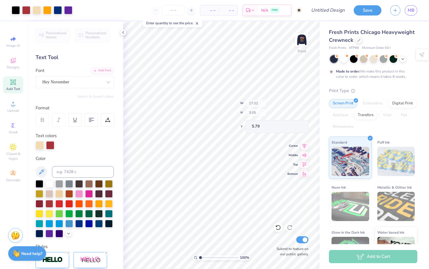
type input "10.36"
type input "12.26"
type input "4.08"
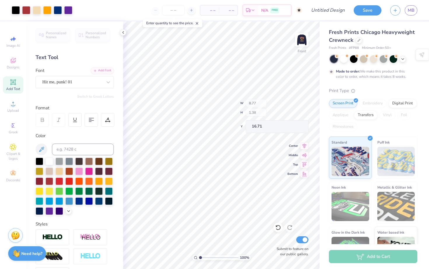
type input "16.71"
type input "4.62"
type input "4.87"
type input "13.74"
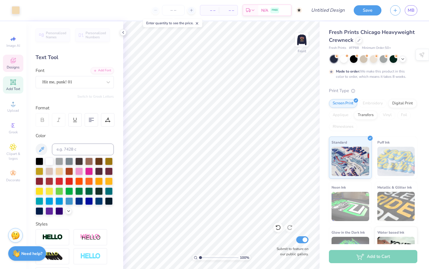
click at [12, 59] on icon at bounding box center [13, 60] width 5 height 5
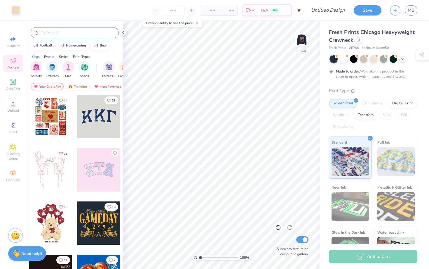
click at [69, 29] on div at bounding box center [75, 32] width 88 height 11
click at [69, 32] on input "text" at bounding box center [77, 33] width 75 height 6
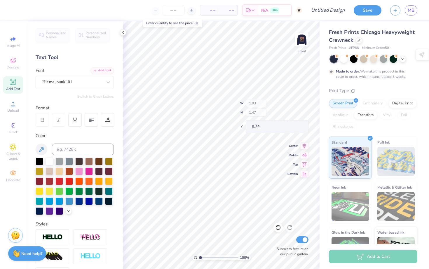
type input "1.03"
type input "1.47"
type input "8.74"
click at [8, 64] on div "Designs" at bounding box center [13, 63] width 20 height 17
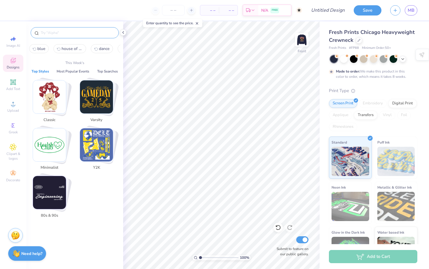
click at [66, 33] on input "text" at bounding box center [77, 33] width 75 height 6
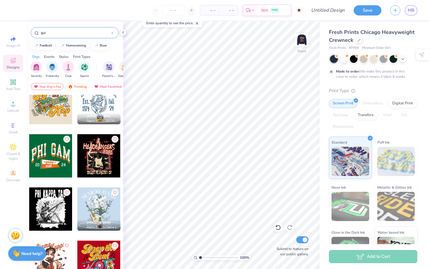
scroll to position [0, 0]
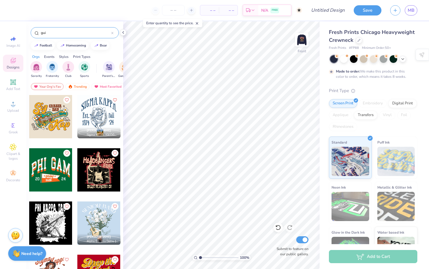
type input "gui"
click at [97, 169] on div at bounding box center [98, 169] width 43 height 43
type input "4.67"
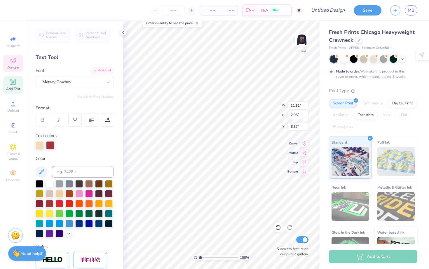
scroll to position [0, 1]
type textarea "House of Blues"
type input "9.48"
type input "11.49"
type input "5.02"
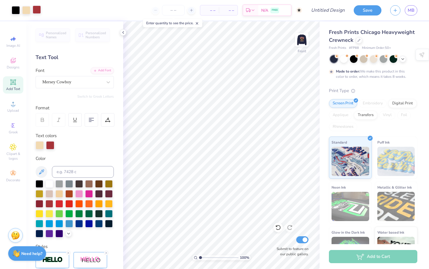
click at [39, 11] on div at bounding box center [37, 10] width 8 height 8
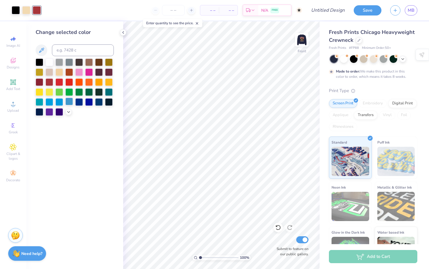
click at [67, 103] on div at bounding box center [69, 101] width 8 height 8
click at [60, 100] on div at bounding box center [59, 101] width 8 height 8
click at [68, 112] on icon at bounding box center [68, 111] width 5 height 5
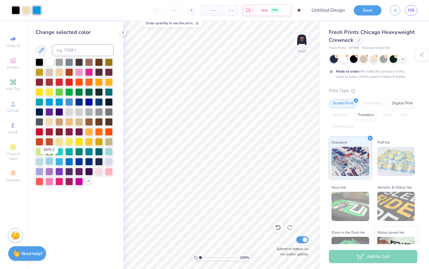
click at [51, 161] on div at bounding box center [50, 161] width 8 height 8
click at [58, 160] on div at bounding box center [59, 161] width 8 height 8
click at [70, 103] on div at bounding box center [69, 101] width 8 height 8
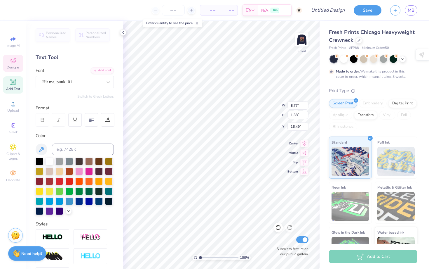
scroll to position [0, 1]
type textarea "Alpha DelTa Pi"
click at [25, 7] on div at bounding box center [26, 10] width 8 height 8
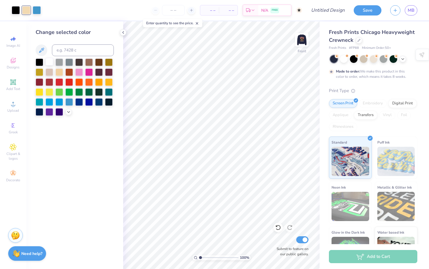
click at [50, 62] on div at bounding box center [50, 62] width 8 height 8
click at [67, 111] on icon at bounding box center [68, 111] width 5 height 5
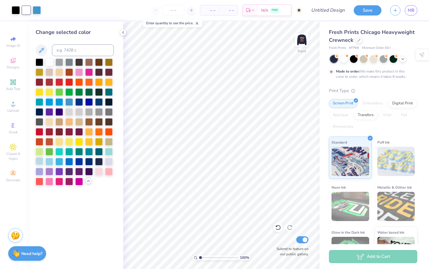
click at [39, 159] on div at bounding box center [40, 161] width 8 height 8
click at [107, 162] on div at bounding box center [109, 162] width 8 height 8
click at [69, 107] on div at bounding box center [69, 111] width 8 height 8
click at [49, 60] on div at bounding box center [50, 62] width 8 height 8
click at [60, 73] on div at bounding box center [59, 72] width 8 height 8
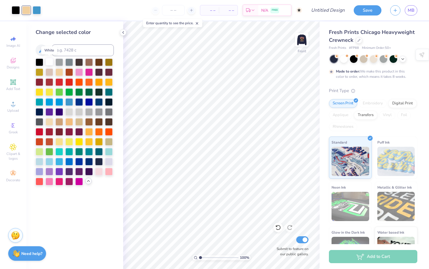
click at [49, 63] on div at bounding box center [50, 62] width 8 height 8
click at [43, 53] on icon at bounding box center [41, 50] width 7 height 7
click at [50, 61] on div at bounding box center [50, 62] width 8 height 8
click at [48, 60] on div at bounding box center [50, 62] width 8 height 8
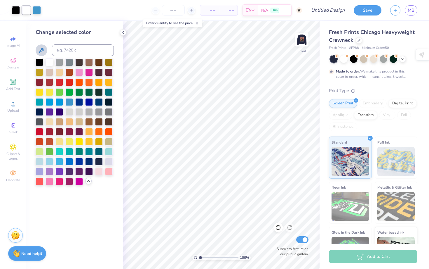
click at [41, 47] on icon at bounding box center [41, 50] width 7 height 7
click at [49, 123] on div at bounding box center [50, 121] width 8 height 8
click at [48, 61] on div at bounding box center [50, 62] width 8 height 8
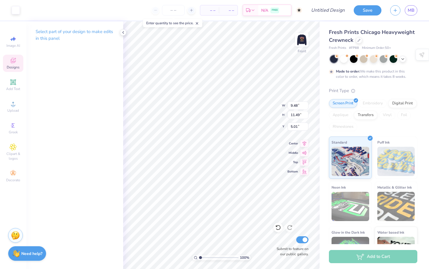
type input "7.89"
type input "11.44"
type input "5.03"
type input "9.48"
type input "11.49"
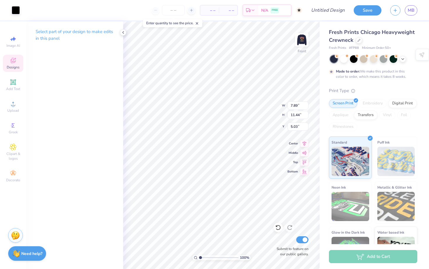
type input "5.01"
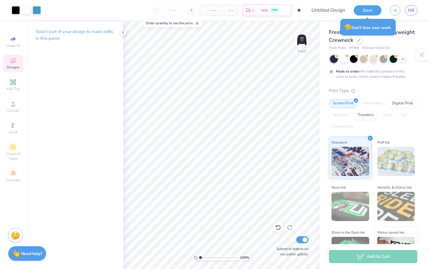
click at [12, 58] on icon at bounding box center [13, 60] width 5 height 5
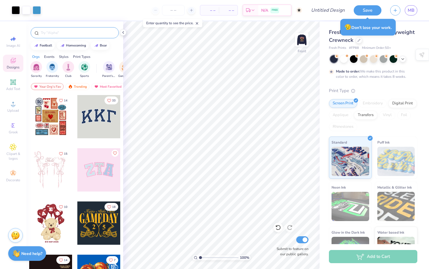
click at [54, 35] on input "text" at bounding box center [77, 33] width 75 height 6
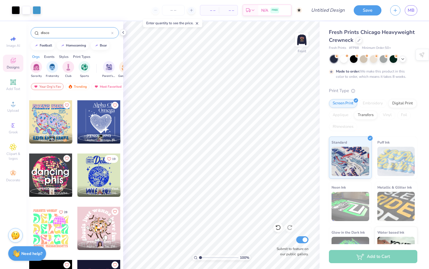
scroll to position [49, 0]
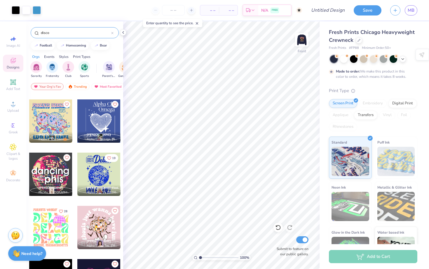
type input "disco"
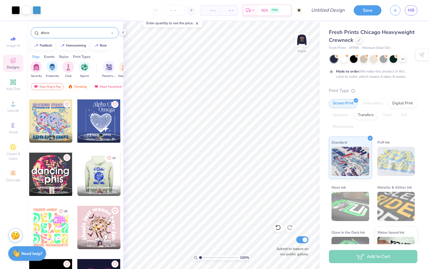
click at [77, 173] on div at bounding box center [55, 173] width 43 height 43
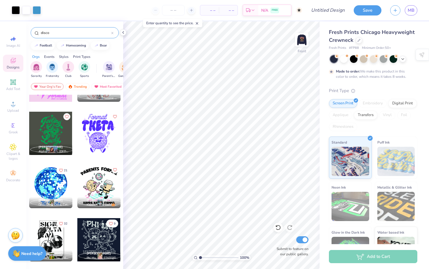
scroll to position [888, 0]
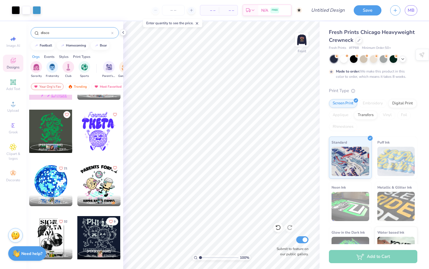
click at [57, 184] on div at bounding box center [50, 184] width 43 height 43
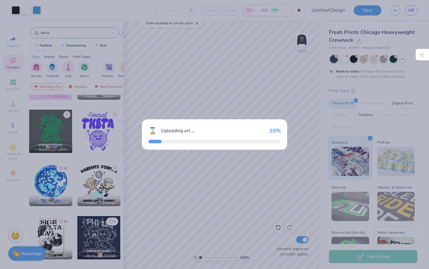
click at [57, 184] on div "⌛ Uploading art ... 10 %" at bounding box center [214, 134] width 429 height 269
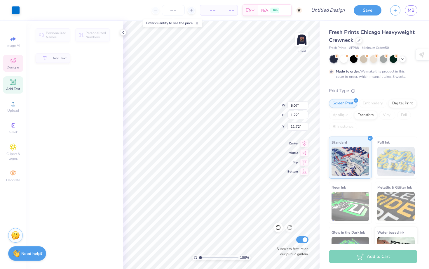
type input "5.07"
type input "1.22"
type input "11.72"
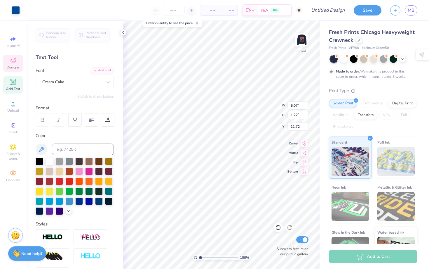
type input "8.38"
type input "8.39"
type input "3.00"
type input "1.01"
type input "1.53"
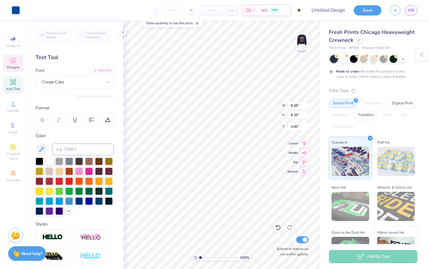
type input "8.88"
type input "8.34"
type input "8.38"
type input "4.15"
type input "8.32"
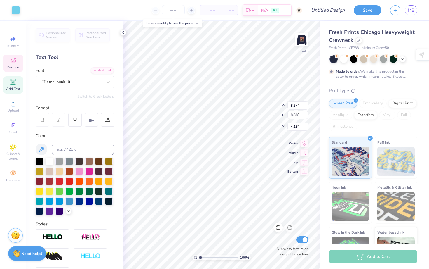
type input "8.29"
type input "3.00"
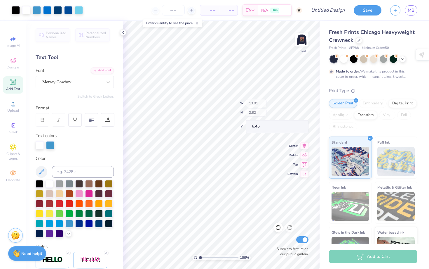
type input "6.46"
type input "8.34"
type input "8.38"
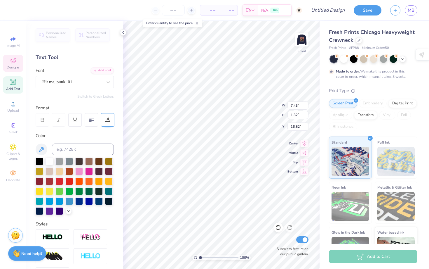
type input "10.62"
type input "1.89"
click at [109, 121] on icon at bounding box center [107, 119] width 5 height 5
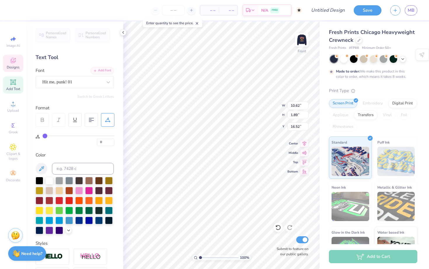
type input "1"
type input "2"
type input "3"
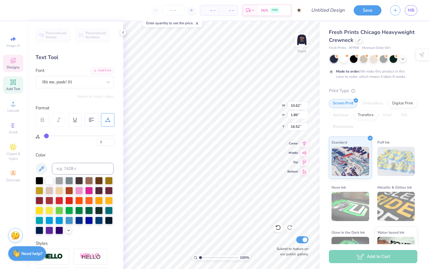
type input "3"
type input "4"
type input "5"
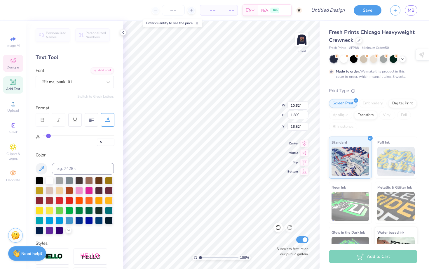
type input "6"
type input "7"
type input "8"
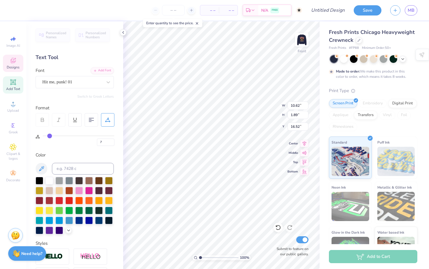
type input "8"
type input "9"
type input "10"
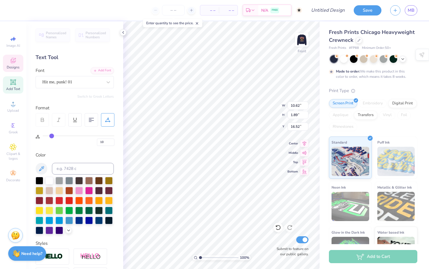
type input "11"
type input "12"
drag, startPoint x: 44, startPoint y: 135, endPoint x: 53, endPoint y: 135, distance: 9.1
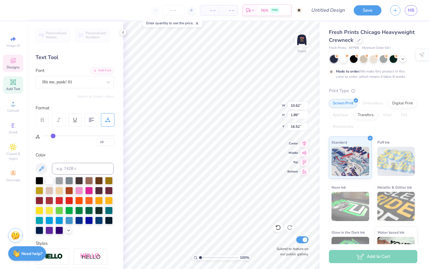
click at [53, 135] on input "range" at bounding box center [79, 135] width 72 height 1
type input "0"
click at [43, 135] on input "range" at bounding box center [79, 135] width 72 height 1
type input "0"
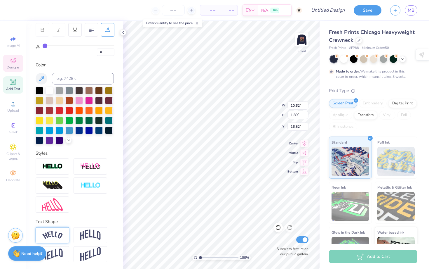
click at [62, 236] on img at bounding box center [52, 235] width 20 height 8
type input "13.04"
type input "3.23"
type input "16.19"
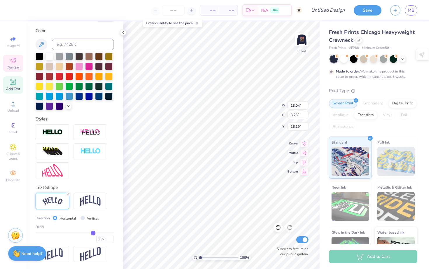
type input "0.52"
type input "0.49"
type input "0.42"
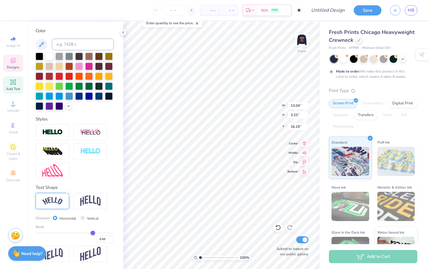
type input "0.42"
type input "0.37"
type input "0.32"
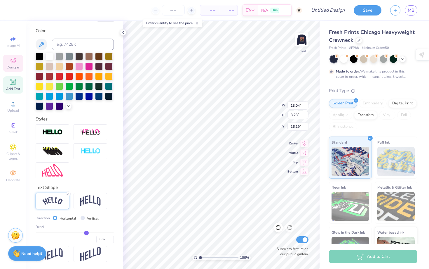
type input "0.27"
drag, startPoint x: 95, startPoint y: 231, endPoint x: 69, endPoint y: 229, distance: 25.2
click at [69, 232] on input "range" at bounding box center [75, 232] width 78 height 1
drag, startPoint x: 68, startPoint y: 231, endPoint x: 63, endPoint y: 231, distance: 5.0
click at [63, 232] on input "range" at bounding box center [75, 232] width 78 height 1
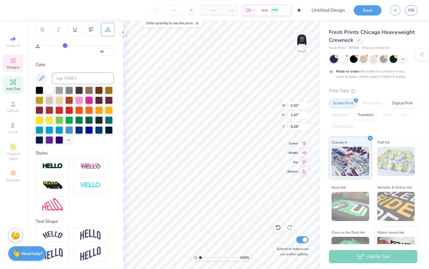
scroll to position [90, 0]
click at [320, 189] on div "Fresh Prints Chicago Heavyweight Crewneck Fresh Prints # FP88 Minimum Order: 50…" at bounding box center [374, 144] width 109 height 247
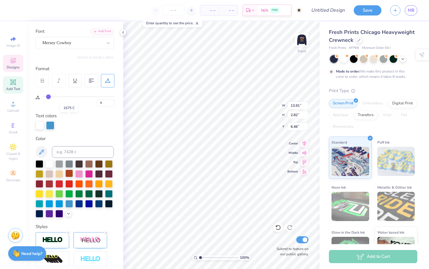
scroll to position [0, 0]
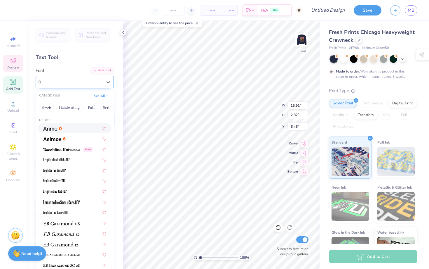
click at [71, 82] on div "Mersey Cowboy" at bounding box center [72, 81] width 61 height 9
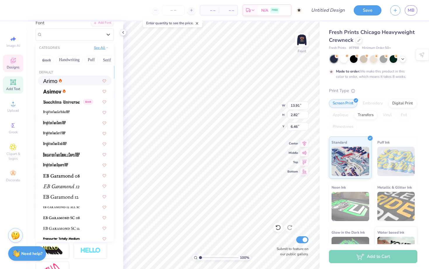
click at [98, 47] on button "See All" at bounding box center [101, 48] width 18 height 6
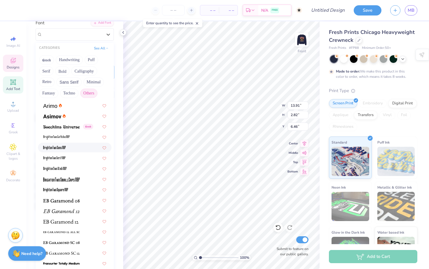
scroll to position [4, 0]
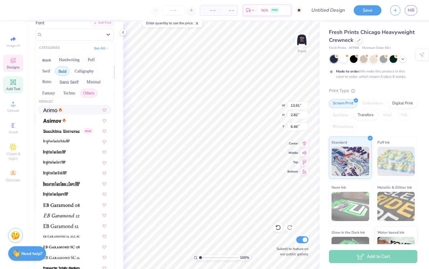
click at [62, 69] on button "Bold" at bounding box center [62, 70] width 14 height 9
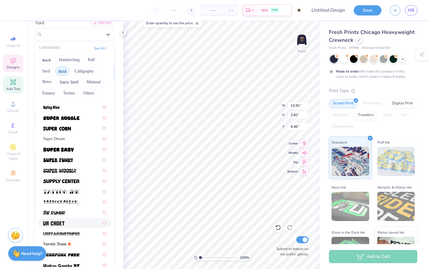
scroll to position [637, 0]
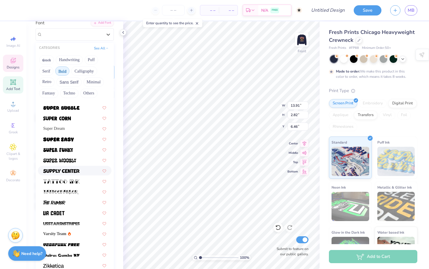
click at [82, 166] on div at bounding box center [75, 170] width 74 height 10
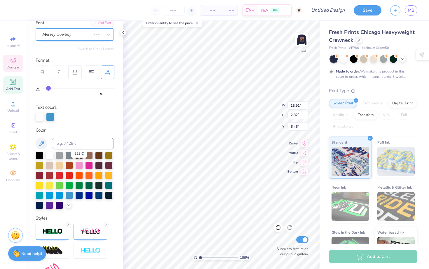
click at [86, 37] on div "Mersey Cowboy" at bounding box center [67, 34] width 50 height 9
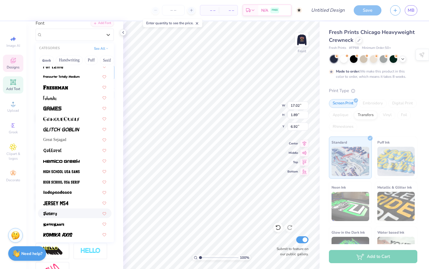
scroll to position [205, 0]
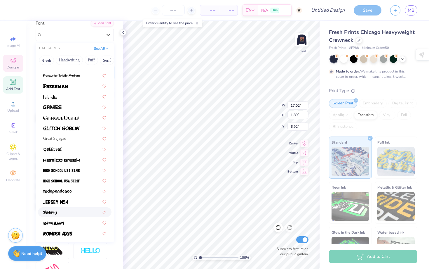
click at [86, 208] on div at bounding box center [75, 212] width 74 height 10
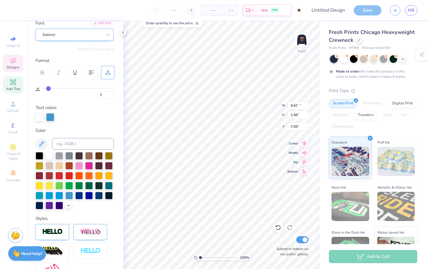
scroll to position [2, 0]
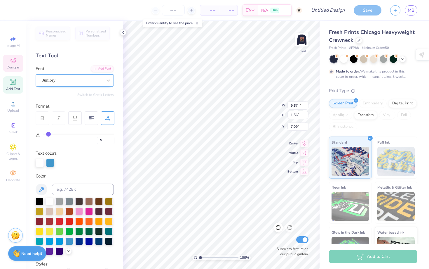
click at [83, 81] on div "Juniory" at bounding box center [72, 80] width 61 height 9
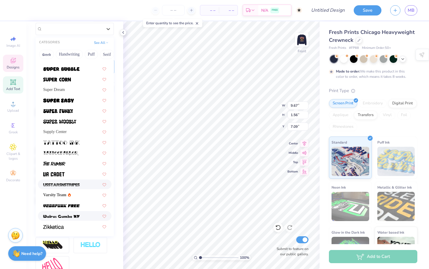
scroll to position [65, 0]
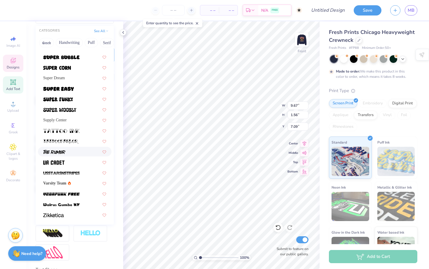
click at [70, 154] on div at bounding box center [74, 151] width 63 height 6
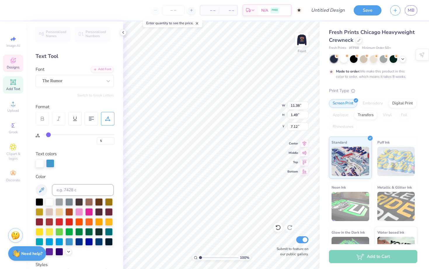
scroll to position [0, 0]
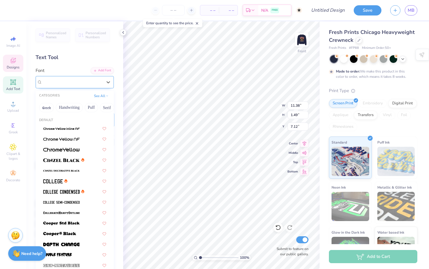
click at [64, 82] on div "The Rumor" at bounding box center [72, 81] width 61 height 9
click at [49, 104] on button "Calligraphy" at bounding box center [50, 107] width 26 height 9
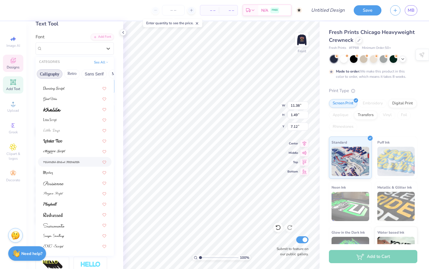
scroll to position [34, 0]
click at [62, 213] on img at bounding box center [53, 214] width 20 height 4
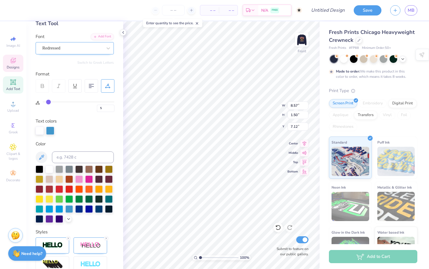
click at [86, 47] on div "Redressed" at bounding box center [72, 47] width 61 height 9
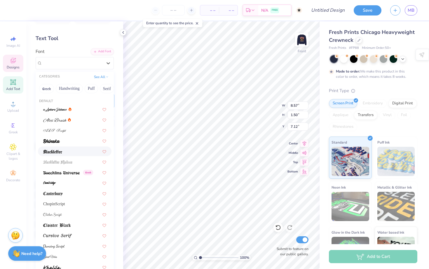
scroll to position [0, 0]
click at [60, 143] on div at bounding box center [74, 140] width 63 height 6
click at [107, 62] on icon at bounding box center [108, 63] width 6 height 6
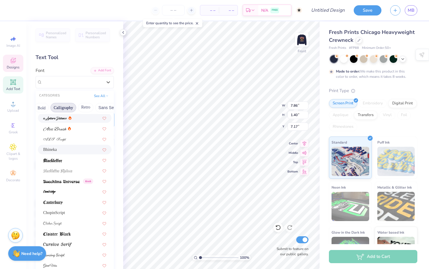
scroll to position [0, 0]
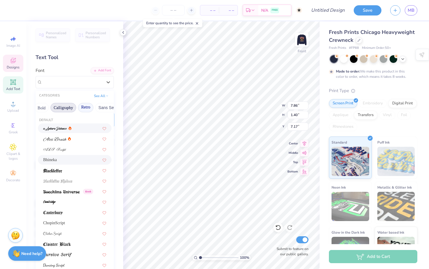
click at [88, 107] on button "Retro" at bounding box center [85, 107] width 15 height 9
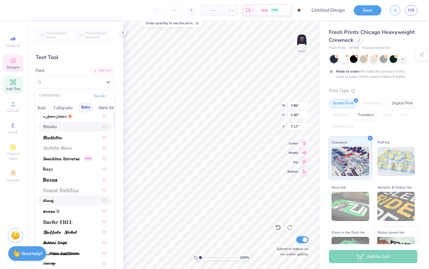
scroll to position [13, 0]
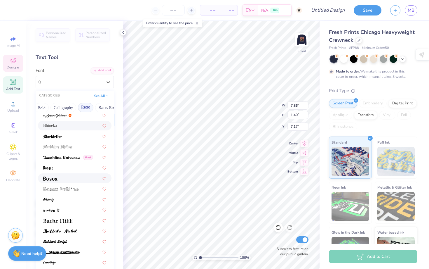
click at [64, 179] on div at bounding box center [74, 178] width 63 height 6
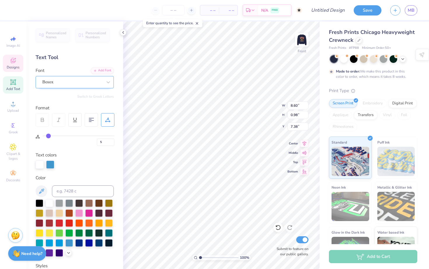
click at [62, 80] on div "Bosox" at bounding box center [72, 81] width 61 height 9
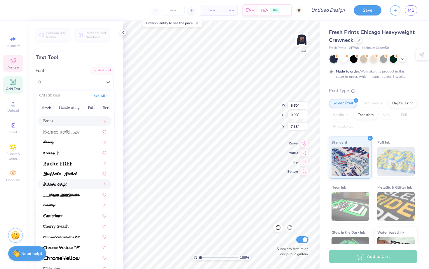
scroll to position [72, 0]
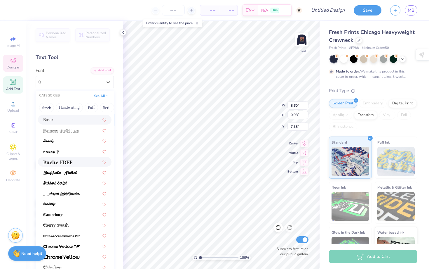
click at [62, 162] on img at bounding box center [57, 162] width 29 height 4
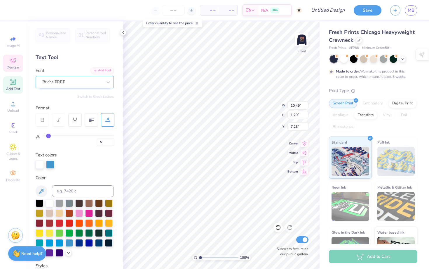
click at [79, 80] on div "Buche FREE" at bounding box center [72, 81] width 61 height 9
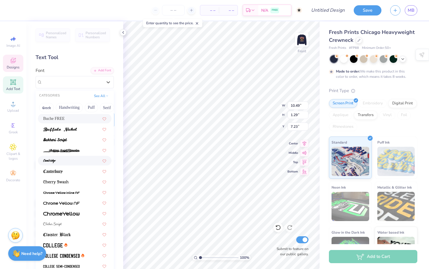
scroll to position [117, 0]
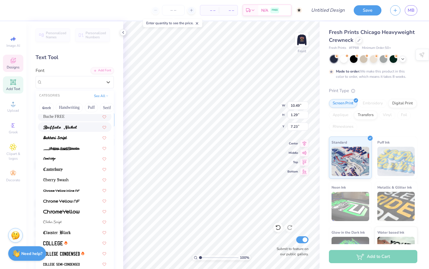
click at [67, 124] on span at bounding box center [60, 127] width 34 height 6
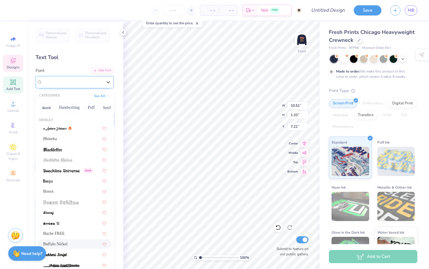
click at [88, 80] on div "Buffalo Nickel" at bounding box center [72, 81] width 61 height 9
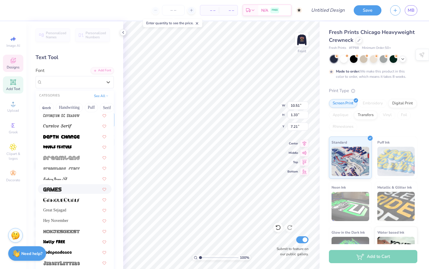
scroll to position [311, 0]
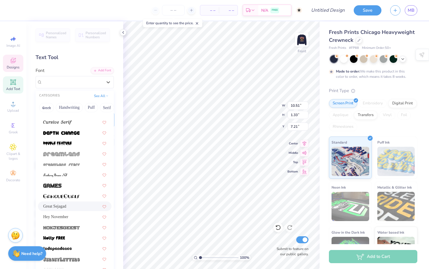
click at [63, 209] on span "Great Sejagad" at bounding box center [54, 206] width 23 height 6
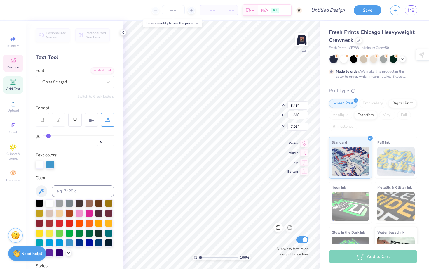
scroll to position [6, 0]
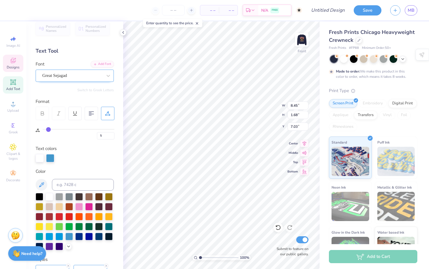
click at [61, 80] on div "Great Sejagad" at bounding box center [75, 75] width 78 height 12
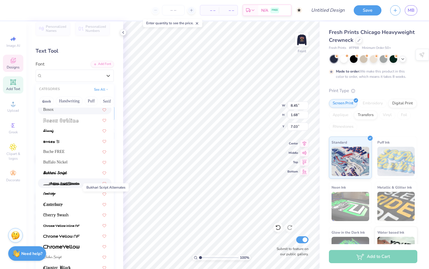
scroll to position [65, 0]
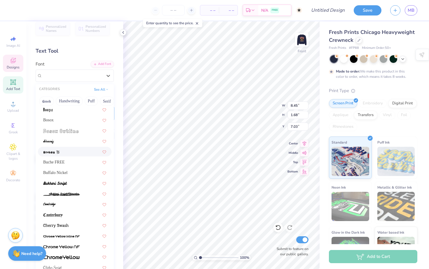
click at [58, 151] on img at bounding box center [51, 152] width 16 height 4
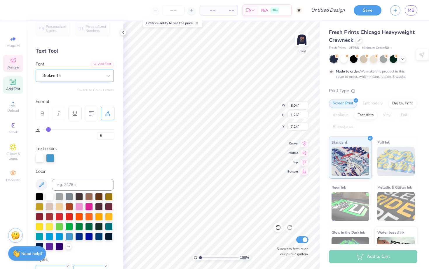
click at [73, 77] on div "Broken 15" at bounding box center [72, 75] width 61 height 9
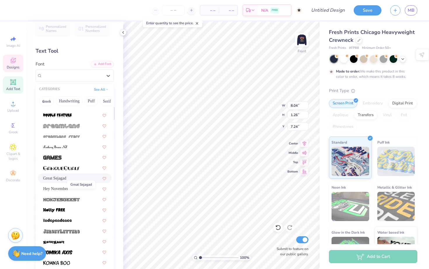
scroll to position [333, 0]
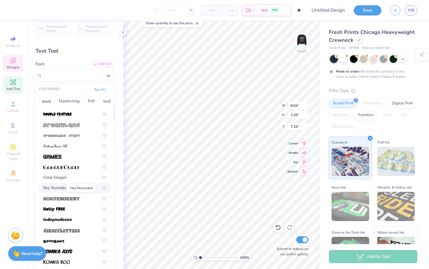
click at [58, 185] on span "Hey November" at bounding box center [55, 187] width 25 height 6
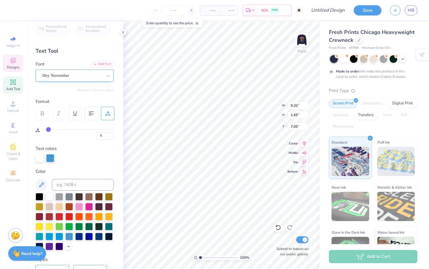
click at [70, 78] on div "Hey November" at bounding box center [72, 75] width 61 height 9
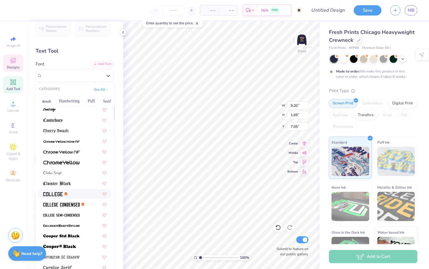
scroll to position [163, 0]
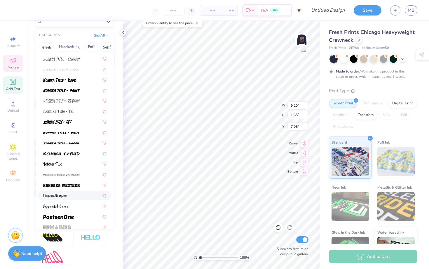
scroll to position [595, 0]
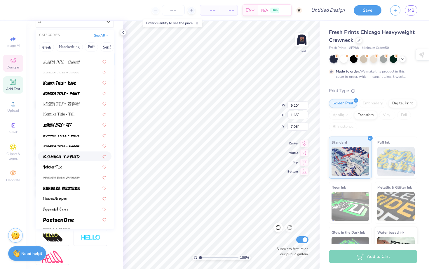
click at [67, 159] on div at bounding box center [75, 156] width 74 height 10
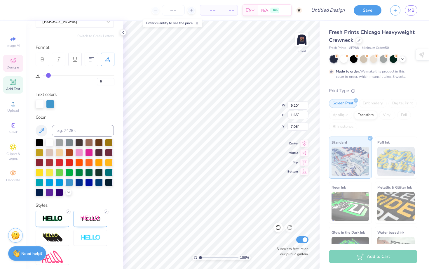
type input "17.02"
type input "1.41"
type input "7.16"
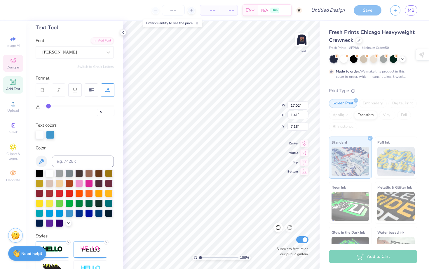
scroll to position [3, 0]
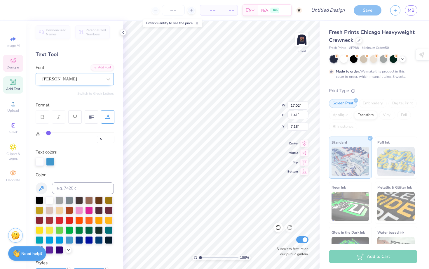
click at [80, 81] on div "[PERSON_NAME]" at bounding box center [72, 78] width 61 height 9
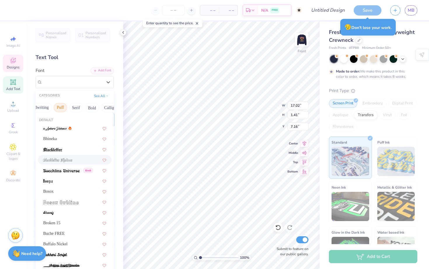
scroll to position [0, 12]
click at [83, 107] on button "Puff" at bounding box center [79, 107] width 13 height 9
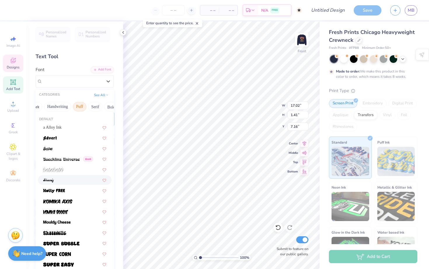
scroll to position [0, 0]
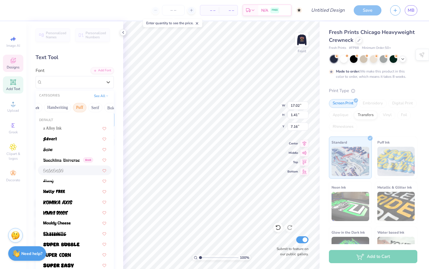
click at [70, 168] on div at bounding box center [74, 170] width 63 height 6
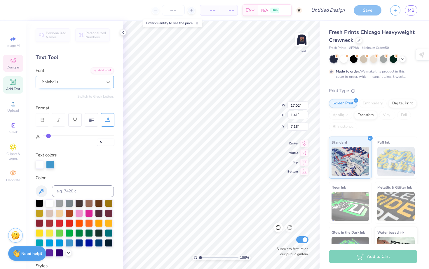
type input "10.44"
type input "1.49"
type input "7.13"
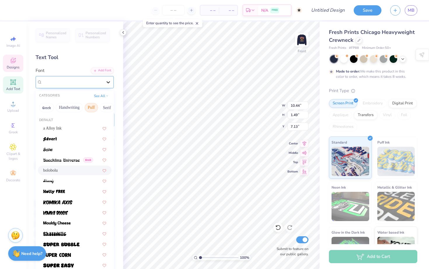
click at [108, 82] on icon at bounding box center [109, 82] width 4 height 2
click at [63, 106] on button "Serif" at bounding box center [62, 107] width 14 height 9
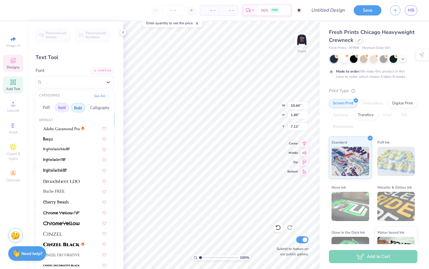
click at [79, 109] on button "Bold" at bounding box center [78, 107] width 14 height 9
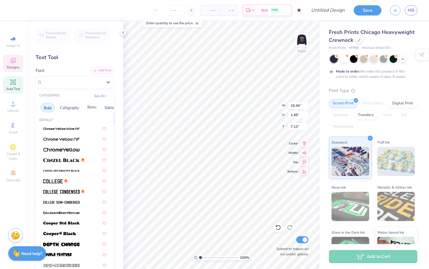
scroll to position [0, 76]
click at [75, 162] on img at bounding box center [61, 160] width 36 height 4
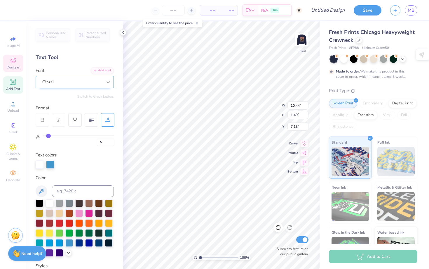
type input "12.83"
type input "1.23"
type input "7.26"
click at [103, 84] on div at bounding box center [108, 82] width 11 height 11
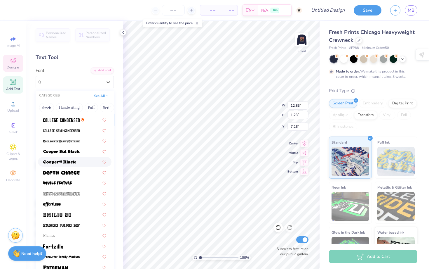
scroll to position [73, 0]
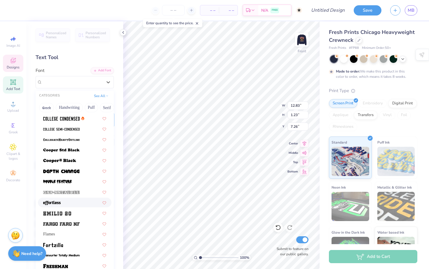
click at [72, 202] on div at bounding box center [74, 202] width 63 height 6
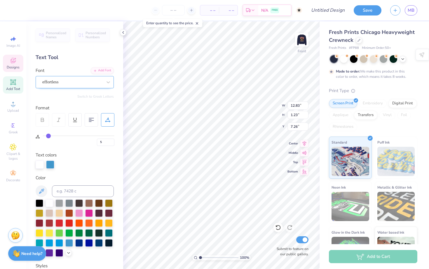
type input "9.86"
type input "1.70"
type input "7.02"
click at [103, 79] on div at bounding box center [108, 82] width 11 height 11
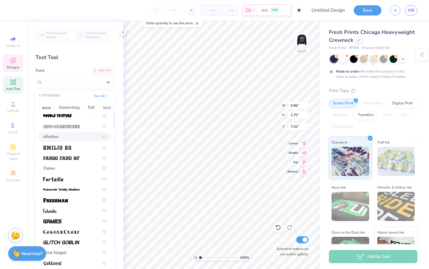
scroll to position [140, 0]
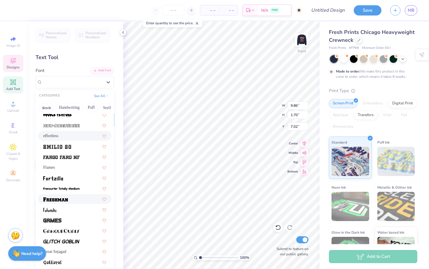
click at [72, 198] on div at bounding box center [74, 199] width 63 height 6
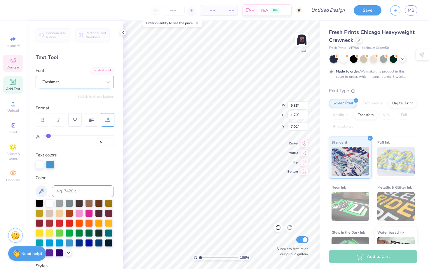
type input "11.86"
type input "1.43"
type input "7.16"
click at [96, 80] on div "Freshman" at bounding box center [72, 81] width 61 height 9
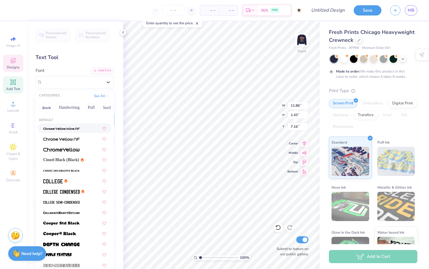
scroll to position [0, 11]
click at [82, 107] on button "Puff" at bounding box center [80, 107] width 13 height 9
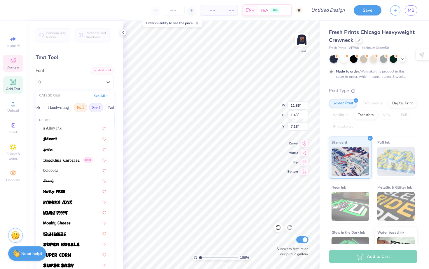
click at [95, 107] on button "Serif" at bounding box center [96, 107] width 14 height 9
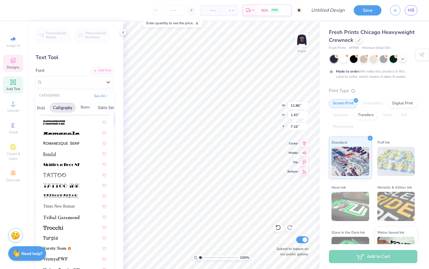
scroll to position [0, 88]
click at [65, 106] on button "Calligraphy" at bounding box center [57, 107] width 26 height 9
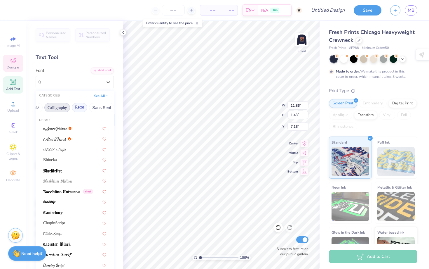
click at [81, 107] on button "Retro" at bounding box center [79, 107] width 15 height 9
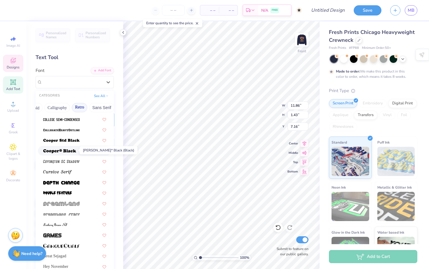
scroll to position [262, 0]
click at [72, 131] on img at bounding box center [61, 129] width 36 height 4
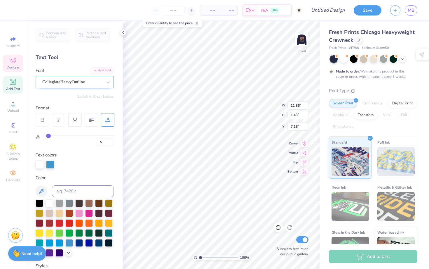
type input "10.77"
type input "1.28"
type input "7.23"
click at [63, 84] on div "CollegiateHeavyOutline" at bounding box center [72, 81] width 61 height 9
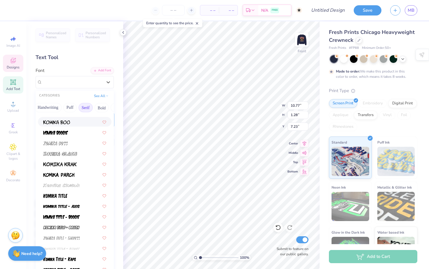
scroll to position [0, 25]
click at [80, 104] on button "Serif" at bounding box center [81, 107] width 14 height 9
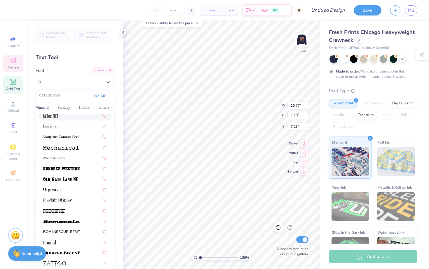
scroll to position [0, 175]
click at [102, 105] on button "Others" at bounding box center [101, 107] width 17 height 9
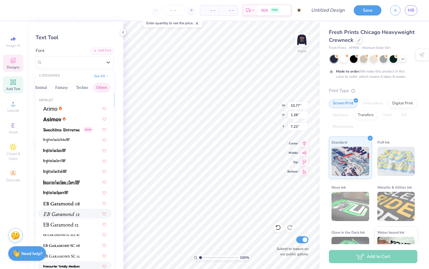
scroll to position [0, 0]
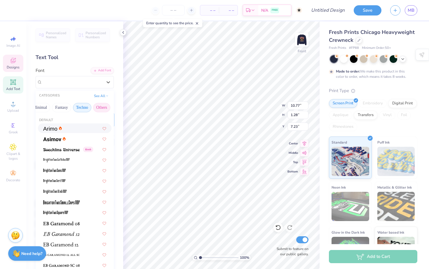
click at [80, 108] on button "Techno" at bounding box center [82, 107] width 18 height 9
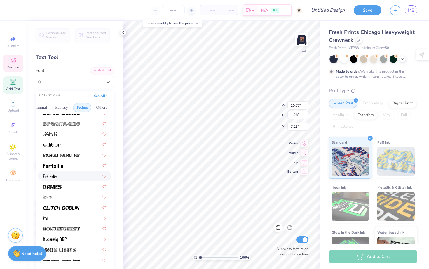
scroll to position [58, 0]
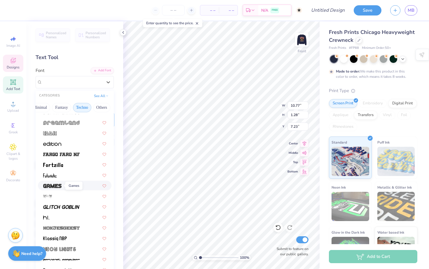
click at [58, 184] on img at bounding box center [52, 186] width 18 height 4
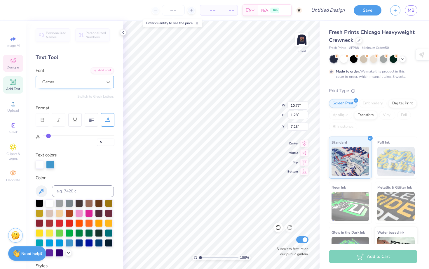
type input "12.32"
type input "1.21"
type input "7.27"
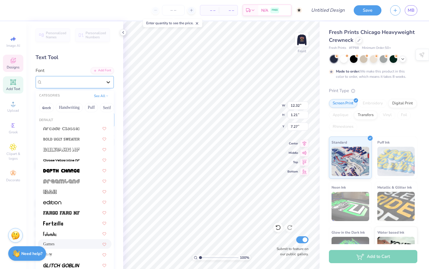
click at [105, 81] on icon at bounding box center [108, 82] width 6 height 6
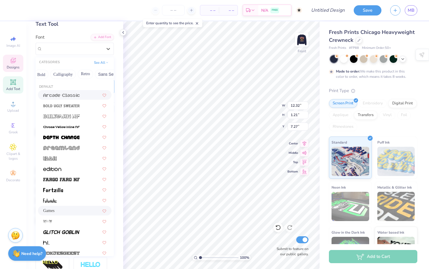
scroll to position [0, 86]
click at [88, 73] on button "Retro" at bounding box center [81, 73] width 15 height 9
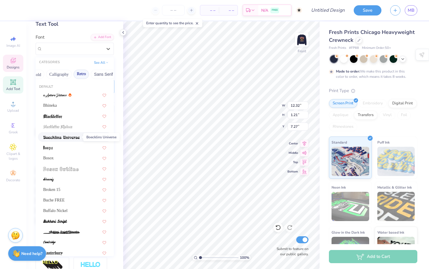
click at [66, 139] on img at bounding box center [61, 137] width 36 height 4
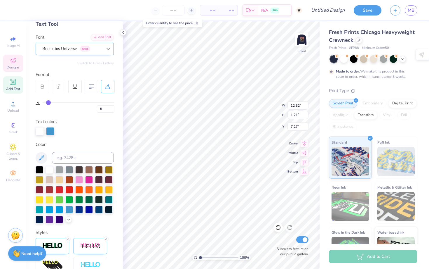
type input "11.07"
type input "1.55"
type input "7.10"
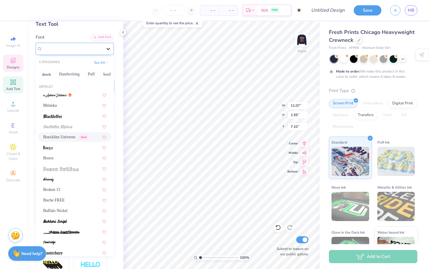
click at [107, 49] on icon at bounding box center [108, 49] width 6 height 6
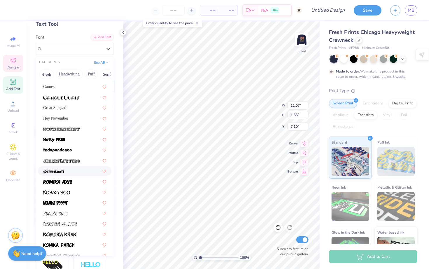
scroll to position [378, 0]
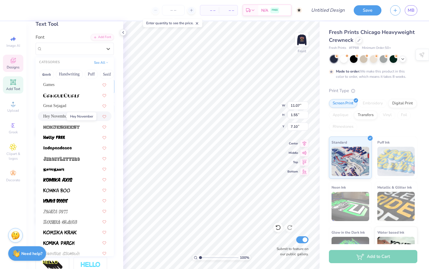
click at [59, 116] on span "Hey November" at bounding box center [55, 116] width 25 height 6
click at [59, 115] on div "Personalized Names Personalized Numbers Text Tool Add Font Font option Hey Nove…" at bounding box center [74, 144] width 97 height 247
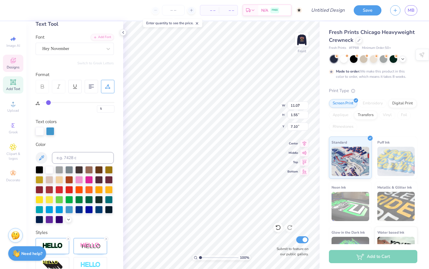
type input "9.04"
type input "1.62"
type input "7.06"
click at [97, 50] on div "Hey November" at bounding box center [72, 48] width 61 height 9
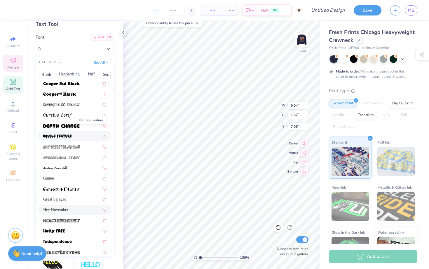
scroll to position [304, 0]
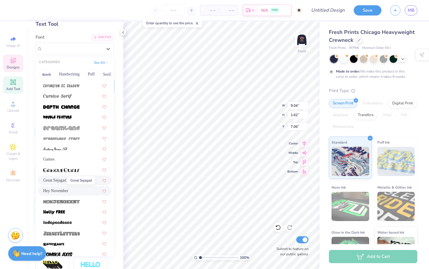
click at [62, 178] on span "Great Sejagad" at bounding box center [54, 180] width 23 height 6
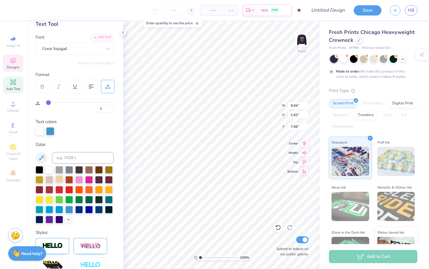
type input "8.30"
type input "1.65"
type input "7.05"
click at [89, 48] on div "Great Sejagad" at bounding box center [72, 48] width 61 height 9
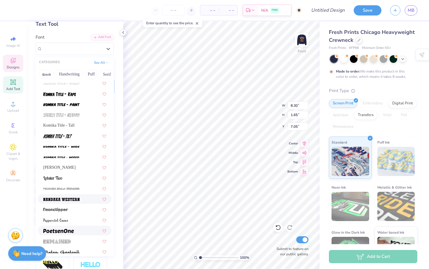
scroll to position [612, 0]
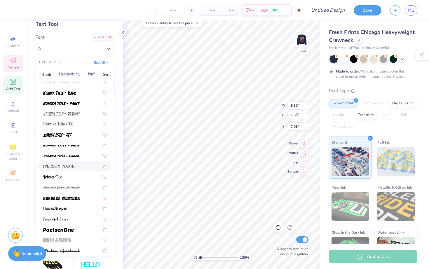
click at [73, 168] on span "[PERSON_NAME]" at bounding box center [59, 166] width 32 height 6
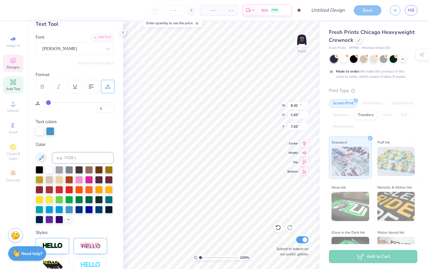
type input "17.02"
type input "1.41"
type input "7.16"
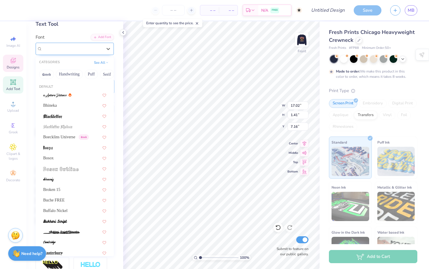
click at [77, 50] on div "[PERSON_NAME]" at bounding box center [72, 48] width 61 height 9
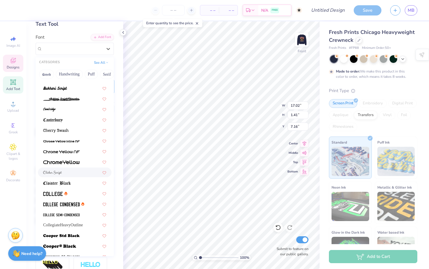
scroll to position [131, 0]
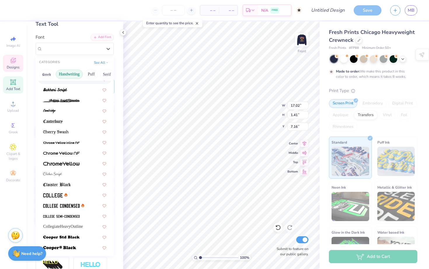
click at [62, 76] on button "Handwriting" at bounding box center [69, 73] width 27 height 9
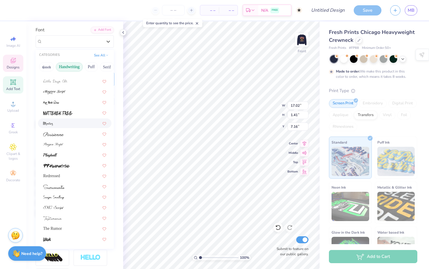
scroll to position [41, 0]
click at [59, 161] on span at bounding box center [56, 164] width 26 height 6
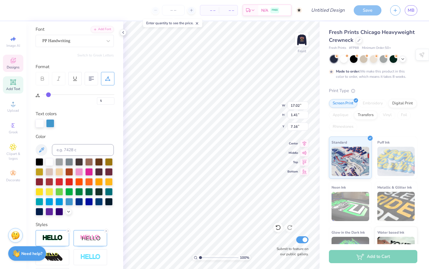
type input "8.30"
type input "1.42"
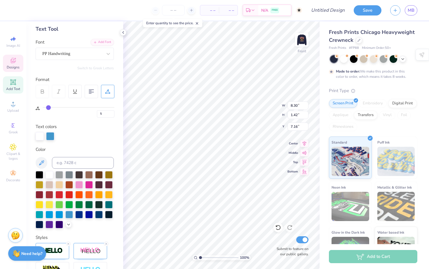
scroll to position [22, 0]
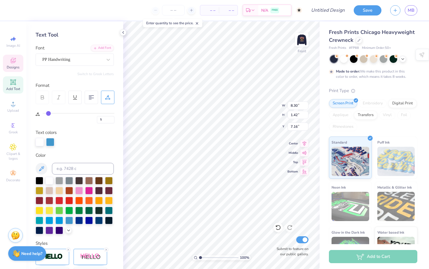
type input "6.92"
type input "6.65"
type input "11.09"
type input "1.90"
type input "14.23"
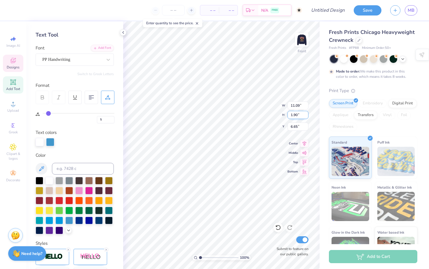
type input "2.43"
click at [55, 141] on div at bounding box center [75, 142] width 78 height 8
click at [50, 141] on div at bounding box center [50, 141] width 8 height 8
type input "6.17"
click at [50, 141] on div at bounding box center [50, 142] width 8 height 8
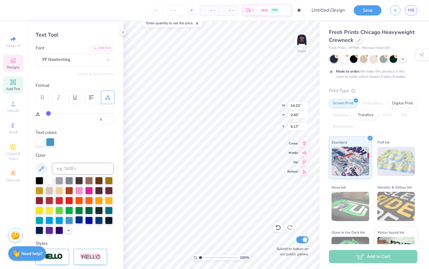
click at [79, 219] on div at bounding box center [79, 220] width 8 height 8
click at [69, 191] on div at bounding box center [69, 191] width 8 height 8
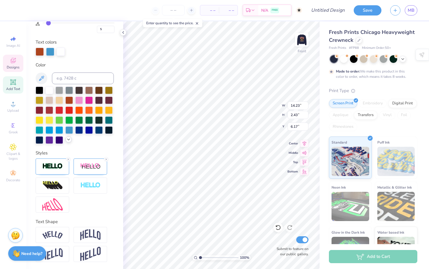
click at [69, 141] on icon at bounding box center [68, 139] width 5 height 5
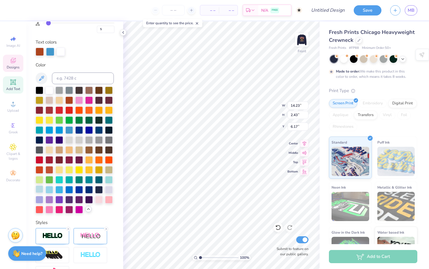
click at [41, 188] on div at bounding box center [40, 189] width 8 height 8
click at [60, 53] on div at bounding box center [61, 51] width 8 height 8
click at [79, 190] on div at bounding box center [79, 189] width 8 height 8
click at [51, 90] on div at bounding box center [50, 90] width 8 height 8
click at [51, 52] on div at bounding box center [50, 51] width 8 height 8
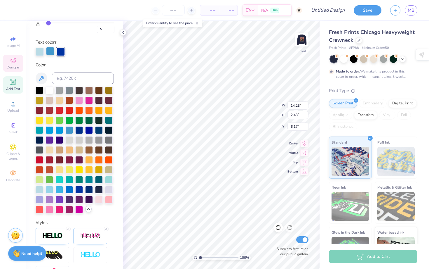
click at [50, 50] on div at bounding box center [50, 51] width 8 height 8
click at [40, 191] on div at bounding box center [40, 189] width 8 height 8
click at [48, 50] on div at bounding box center [50, 51] width 8 height 8
click at [81, 131] on div at bounding box center [79, 130] width 8 height 8
click at [69, 190] on div at bounding box center [69, 189] width 8 height 8
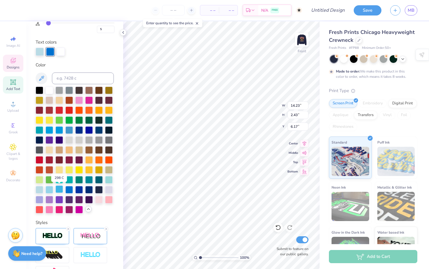
click at [58, 190] on div at bounding box center [59, 189] width 8 height 8
click at [67, 130] on div at bounding box center [69, 130] width 8 height 8
click at [40, 52] on div at bounding box center [40, 51] width 8 height 8
type input "10.36"
type input "12.26"
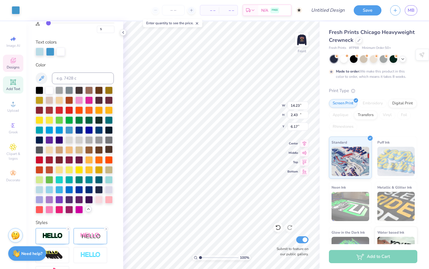
type input "4.62"
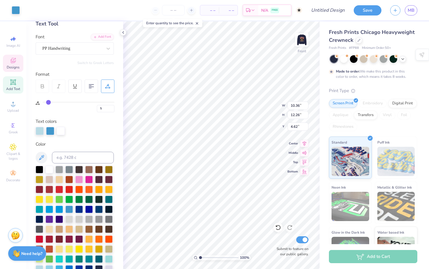
scroll to position [44, 0]
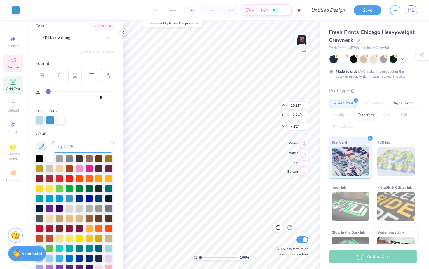
type input "9.48"
type input "11.49"
type input "5.01"
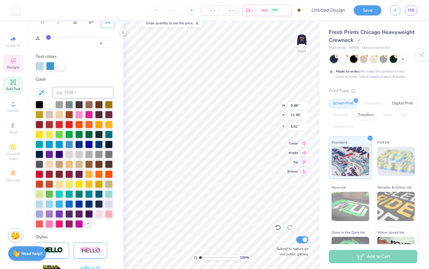
scroll to position [105, 0]
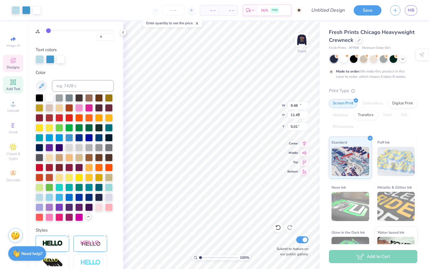
type input "14.23"
type input "2.43"
type input "6.17"
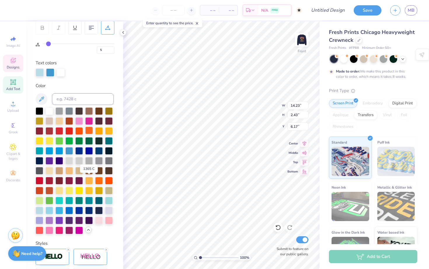
scroll to position [87, 0]
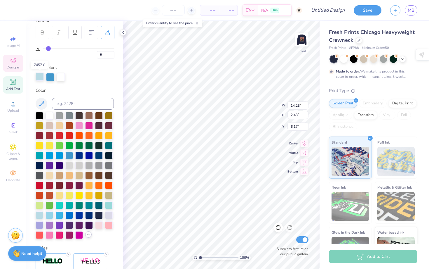
click at [41, 77] on div at bounding box center [40, 76] width 8 height 8
click at [51, 116] on div at bounding box center [50, 116] width 8 height 8
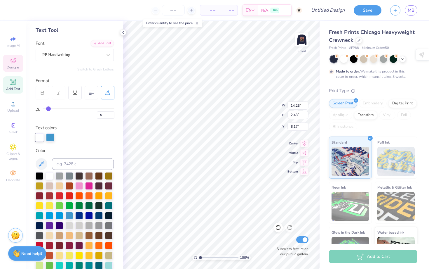
type input "7"
type input "8"
type input "9"
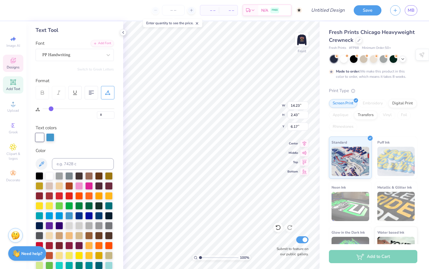
type input "9"
type input "10"
type input "11"
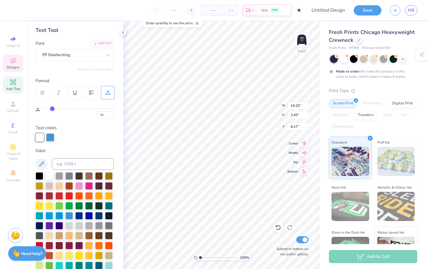
type input "12"
type input "13"
drag, startPoint x: 49, startPoint y: 108, endPoint x: 54, endPoint y: 108, distance: 4.7
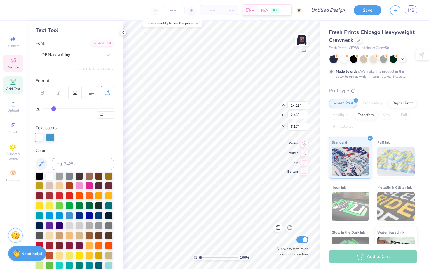
type input "13"
click at [54, 108] on input "range" at bounding box center [79, 108] width 72 height 1
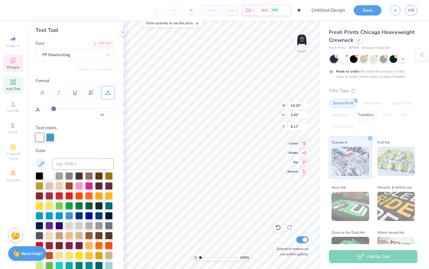
type input "16.76"
type input "12"
type input "11"
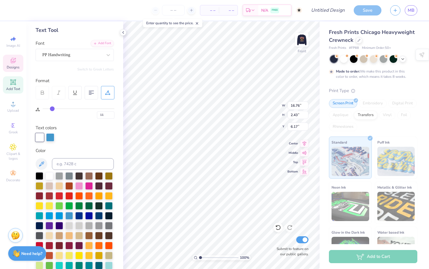
type input "10"
type input "9"
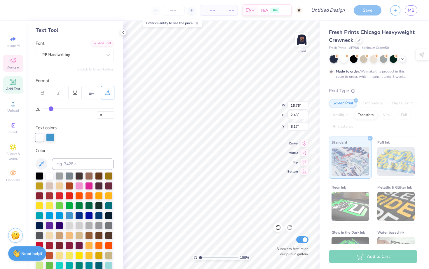
click at [51, 108] on input "range" at bounding box center [79, 108] width 72 height 1
type input "15.49"
click at [52, 108] on input "range" at bounding box center [79, 108] width 72 height 1
click at [54, 107] on div "9" at bounding box center [79, 111] width 72 height 13
type input "11"
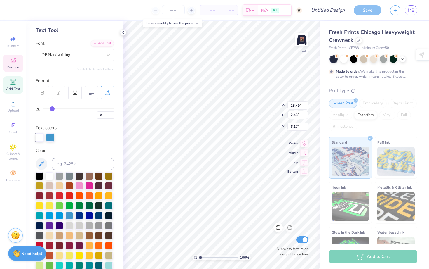
type input "11"
type input "12"
type input "13"
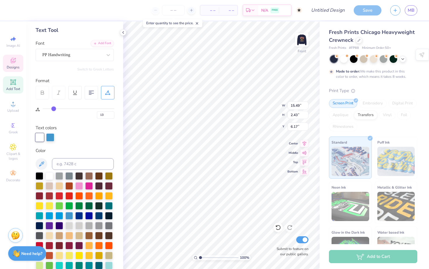
drag, startPoint x: 52, startPoint y: 108, endPoint x: 73, endPoint y: 130, distance: 30.1
type input "8"
click at [50, 108] on input "range" at bounding box center [79, 108] width 72 height 1
click at [107, 113] on input "13" at bounding box center [106, 114] width 18 height 7
type input "8"
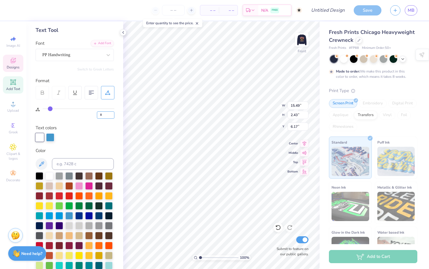
type input "16.76"
click at [112, 114] on input "9" at bounding box center [106, 114] width 18 height 7
click at [112, 114] on input "10" at bounding box center [106, 114] width 18 height 7
type input "11"
click at [112, 114] on input "11" at bounding box center [106, 114] width 18 height 7
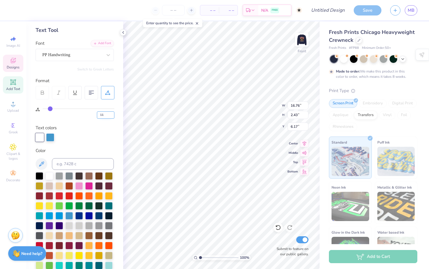
type input "15.18"
type input "11"
click at [104, 116] on input "11" at bounding box center [106, 114] width 18 height 7
type input "10"
click at [111, 116] on input "10" at bounding box center [106, 114] width 18 height 7
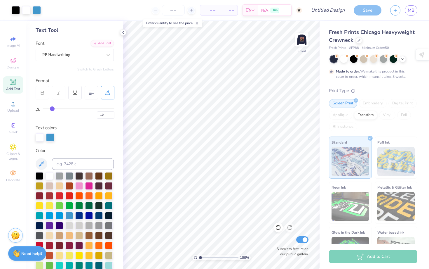
type input "10"
click at [18, 10] on div at bounding box center [16, 10] width 8 height 8
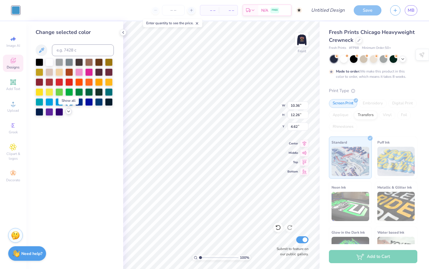
click at [70, 111] on icon at bounding box center [68, 111] width 5 height 5
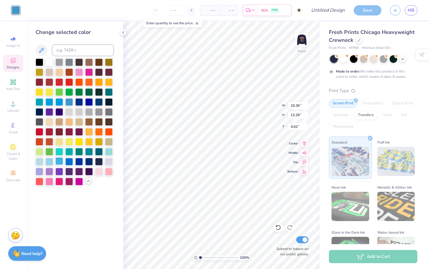
click at [58, 162] on div at bounding box center [59, 161] width 8 height 8
click at [41, 161] on div at bounding box center [40, 161] width 8 height 8
click at [50, 162] on div at bounding box center [50, 161] width 8 height 8
click at [69, 103] on div at bounding box center [69, 101] width 8 height 8
click at [51, 160] on div at bounding box center [50, 161] width 8 height 8
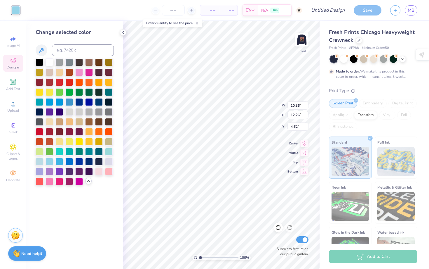
type input "15.81"
type input "2.43"
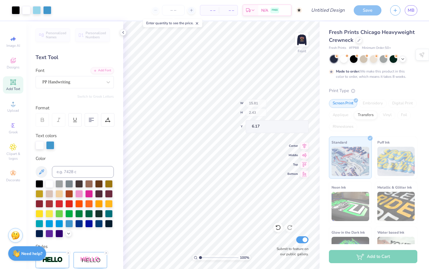
type input "6.11"
type input "15.81"
type input "2.43"
type input "6.05"
click at [75, 122] on div at bounding box center [74, 119] width 13 height 13
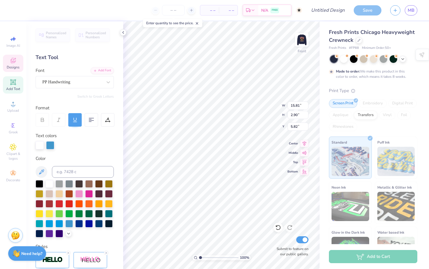
click at [76, 120] on icon at bounding box center [74, 119] width 5 height 5
click at [75, 119] on icon at bounding box center [74, 119] width 5 height 5
click at [46, 120] on div at bounding box center [42, 119] width 13 height 13
type input "5.90"
click at [74, 117] on icon at bounding box center [74, 119] width 5 height 5
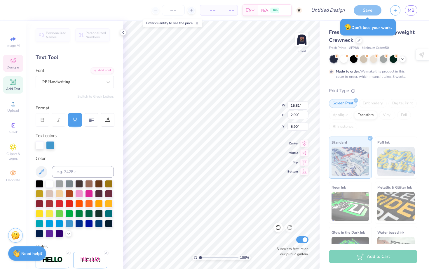
type input "2.43"
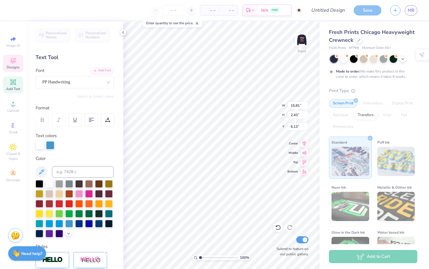
type input "5.01"
click at [43, 119] on icon at bounding box center [42, 119] width 3 height 2
click at [172, 14] on input "number" at bounding box center [173, 10] width 23 height 11
type input "6.29"
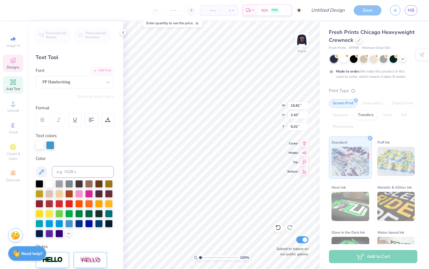
click at [221, 258] on input "range" at bounding box center [218, 257] width 39 height 5
type textarea "x"
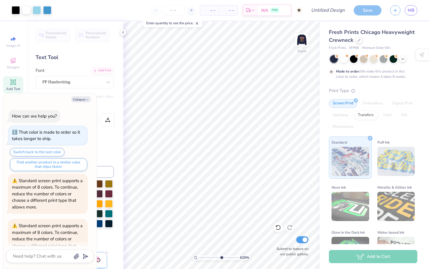
scroll to position [280, 0]
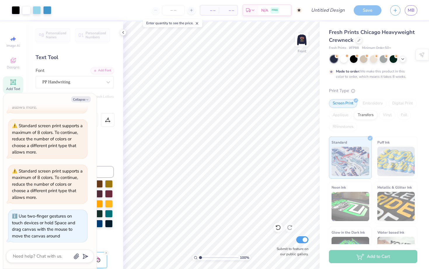
drag, startPoint x: 221, startPoint y: 257, endPoint x: 189, endPoint y: 256, distance: 31.5
type input "1"
click at [199, 256] on input "range" at bounding box center [218, 257] width 39 height 5
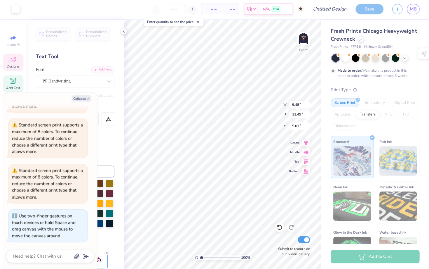
scroll to position [0, 0]
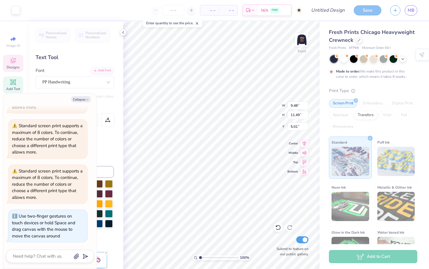
type textarea "x"
type input "15.81"
type input "2.43"
click at [85, 98] on button "Collapse" at bounding box center [81, 99] width 20 height 6
type textarea "x"
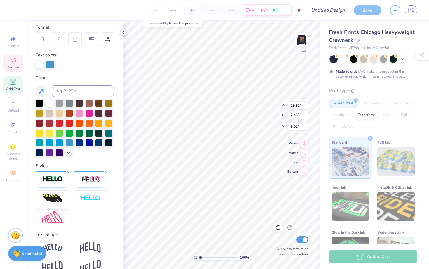
scroll to position [93, 0]
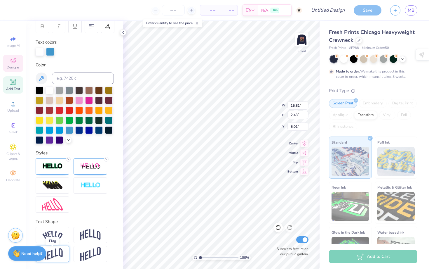
click at [50, 252] on img at bounding box center [52, 253] width 20 height 11
type input "3.50"
type input "4.47"
click at [90, 250] on img at bounding box center [90, 253] width 20 height 14
type input "4.09"
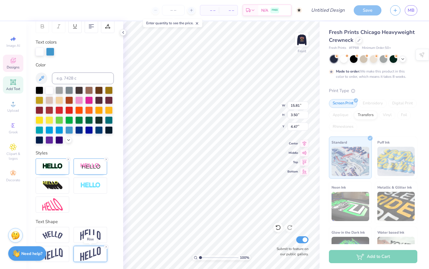
type input "4.18"
click at [97, 230] on img at bounding box center [90, 234] width 20 height 11
type input "5.24"
type input "3.61"
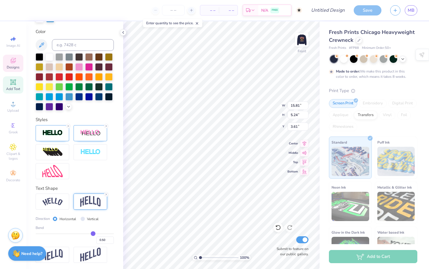
scroll to position [127, 0]
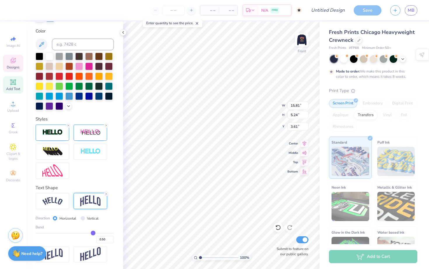
type input "0.4"
type input "0.40"
type input "0.29"
type input "0.21"
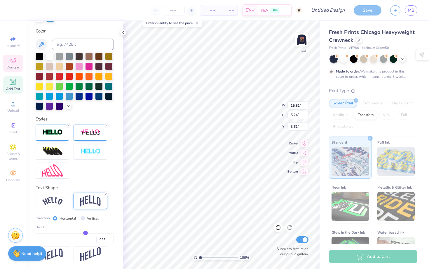
type input "0.21"
type input "0.14"
type input "0.07"
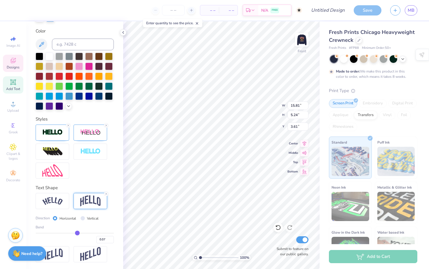
type input "0"
type input "0.00"
type input "-0.05"
type input "-0.07"
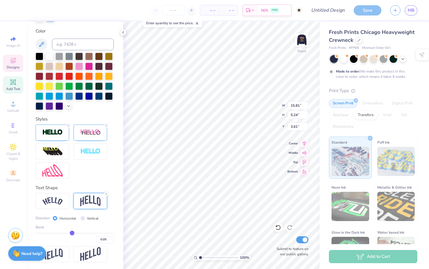
type input "-0.07"
type input "-0.08"
drag, startPoint x: 94, startPoint y: 232, endPoint x: 79, endPoint y: 250, distance: 23.0
type input "-0.43"
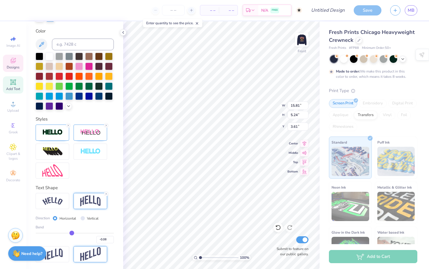
click at [59, 232] on input "range" at bounding box center [75, 232] width 78 height 1
click at [55, 231] on div "Bend -0.08" at bounding box center [75, 233] width 78 height 19
click at [51, 231] on div "Bend -0.08" at bounding box center [75, 233] width 78 height 19
type input "-0.43"
type input "2.74"
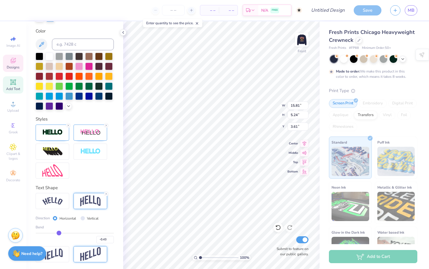
type input "4.85"
type input "-0.25"
click at [65, 233] on input "range" at bounding box center [75, 232] width 78 height 1
type input "-0.25"
type input "4.76"
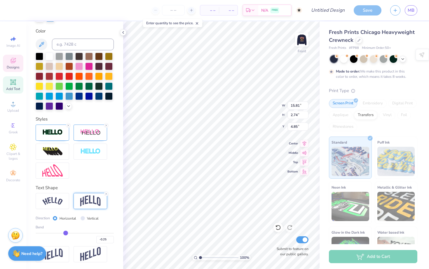
type input "3.85"
drag, startPoint x: 65, startPoint y: 233, endPoint x: 104, endPoint y: 240, distance: 40.0
type input "-0.06"
click at [72, 232] on input "range" at bounding box center [75, 232] width 78 height 1
type input "-0.06"
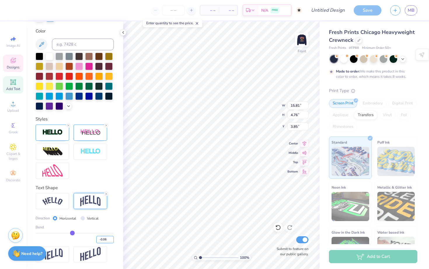
type input "3.62"
type input "4.41"
type input "-0.09"
type input "-0.11"
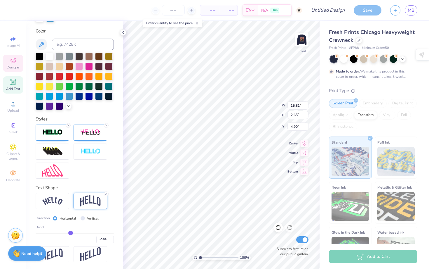
type input "-0.11"
type input "-0.13"
type input "-0.16"
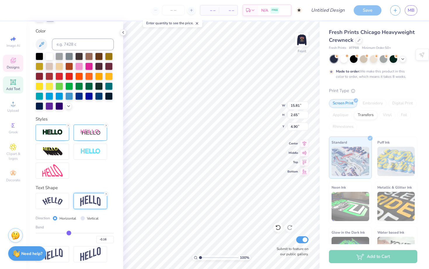
type input "-0.17"
type input "-0.18"
type input "-0.19"
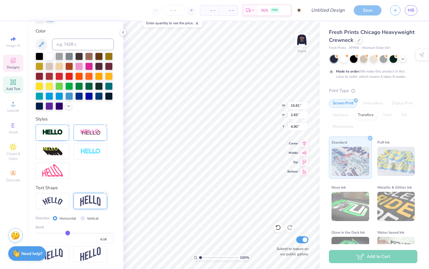
type input "-0.19"
type input "-0.2"
type input "-0.20"
type input "-0.21"
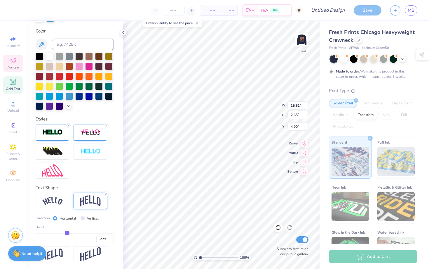
type input "-0.22"
type input "-0.23"
type input "-0.24"
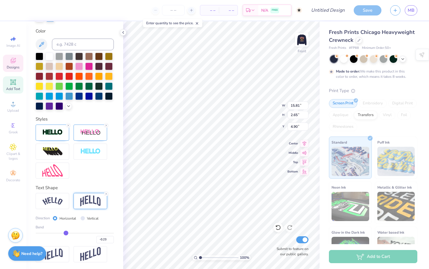
type input "-0.24"
type input "-0.26"
type input "-0.27"
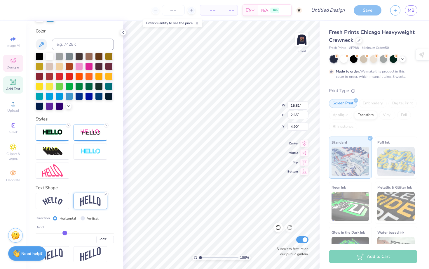
drag, startPoint x: 72, startPoint y: 232, endPoint x: 65, endPoint y: 232, distance: 7.9
type input "-0.27"
click at [65, 232] on input "range" at bounding box center [75, 232] width 78 height 1
type input "3.75"
type input "4.35"
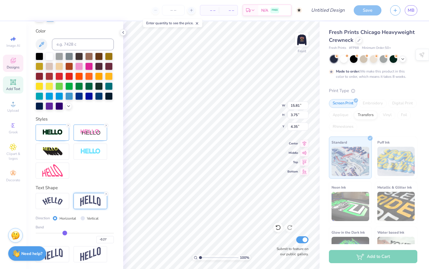
type input "-0.26"
type input "-0.24"
type input "-0.21"
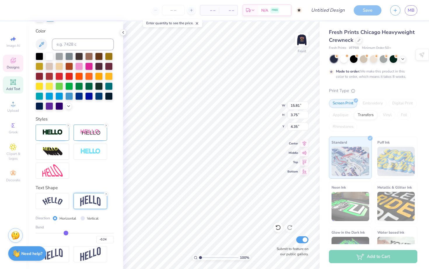
type input "-0.21"
type input "-0.19"
type input "-0.17"
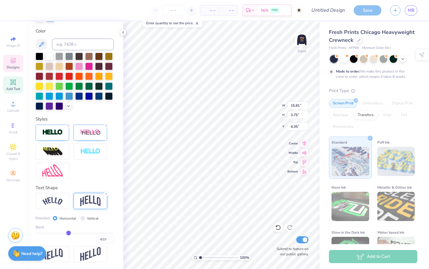
type input "-0.16"
type input "-0.14"
type input "-0.13"
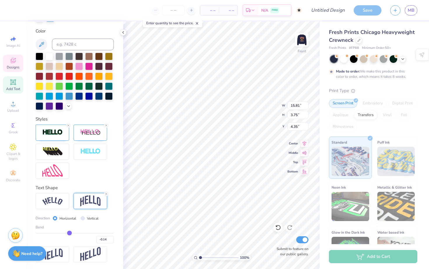
type input "-0.13"
type input "-0.12"
type input "-0.11"
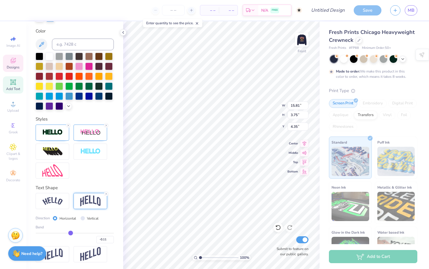
type input "-0.1"
type input "-0.10"
type input "-0.09"
type input "-0.08"
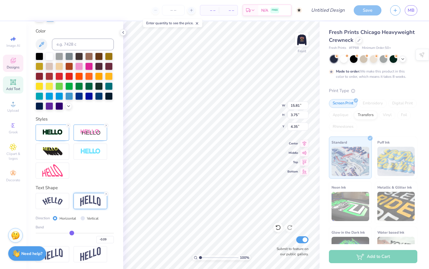
type input "-0.08"
drag, startPoint x: 65, startPoint y: 231, endPoint x: 81, endPoint y: 232, distance: 16.4
click at [81, 232] on input "range" at bounding box center [75, 232] width 78 height 1
click at [215, 256] on input "range" at bounding box center [218, 257] width 39 height 5
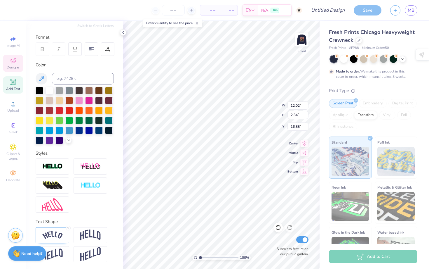
drag, startPoint x: 216, startPoint y: 256, endPoint x: 194, endPoint y: 254, distance: 21.7
click at [199, 255] on input "range" at bounding box center [218, 257] width 39 height 5
click at [306, 116] on input "12.25" at bounding box center [297, 115] width 21 height 8
click at [306, 116] on input "12.24" at bounding box center [297, 115] width 21 height 8
click at [306, 113] on input "12.25" at bounding box center [297, 115] width 21 height 8
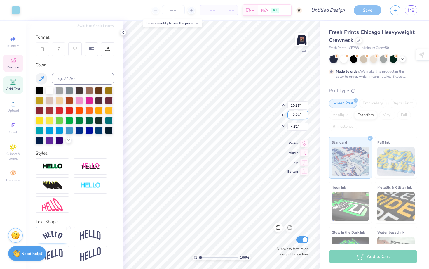
click at [306, 113] on input "12.26" at bounding box center [297, 115] width 21 height 8
click at [306, 154] on icon at bounding box center [304, 151] width 8 height 7
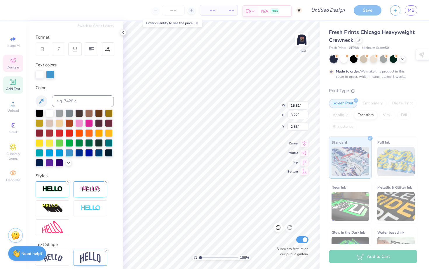
scroll to position [93, 0]
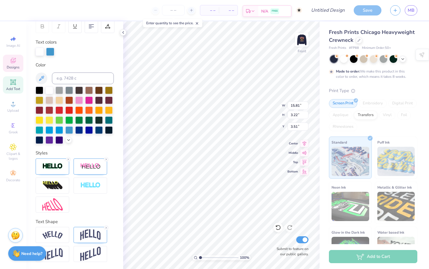
click at [14, 69] on span "Designs" at bounding box center [13, 67] width 13 height 5
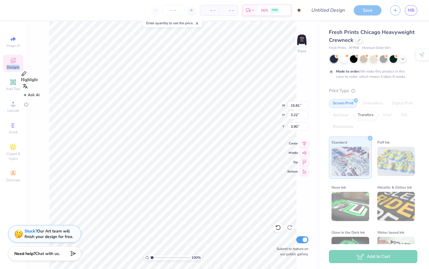
click at [15, 65] on span "Designs" at bounding box center [13, 67] width 13 height 5
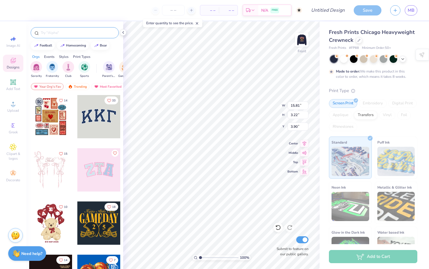
click at [52, 36] on div at bounding box center [75, 32] width 88 height 11
click at [52, 34] on input "text" at bounding box center [77, 33] width 75 height 6
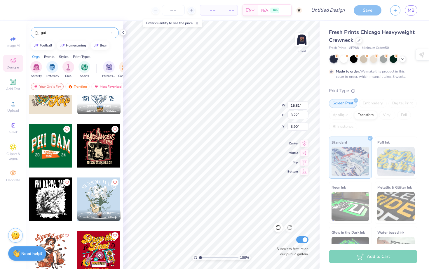
scroll to position [0, 0]
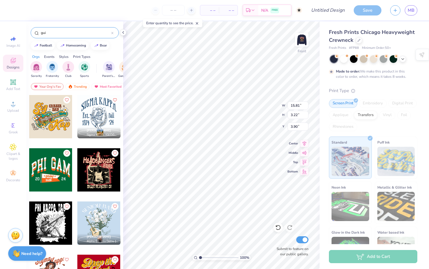
drag, startPoint x: 100, startPoint y: 173, endPoint x: 104, endPoint y: 172, distance: 4.2
click at [104, 172] on div at bounding box center [98, 169] width 43 height 43
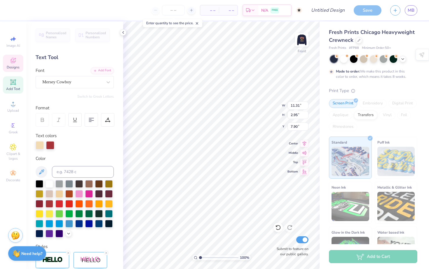
click at [198, 23] on icon at bounding box center [197, 23] width 4 height 4
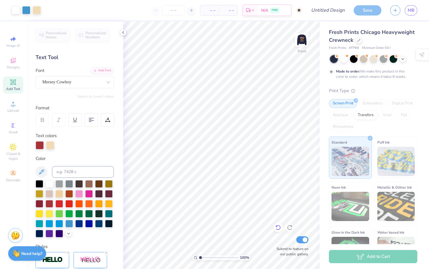
click at [278, 226] on icon at bounding box center [278, 227] width 6 height 6
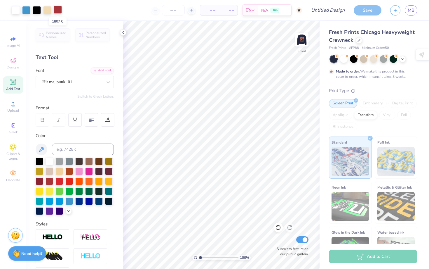
click at [56, 10] on div at bounding box center [58, 10] width 8 height 8
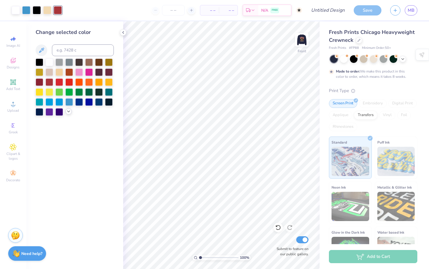
click at [68, 110] on icon at bounding box center [68, 111] width 5 height 5
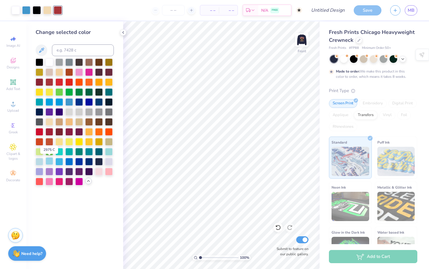
click at [50, 161] on div at bounding box center [50, 161] width 8 height 8
click at [18, 11] on div at bounding box center [16, 10] width 8 height 8
click at [46, 9] on div at bounding box center [47, 10] width 8 height 8
click at [50, 63] on div at bounding box center [50, 62] width 8 height 8
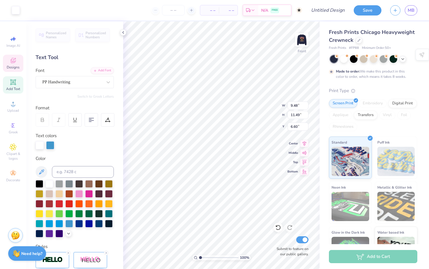
click at [12, 66] on span "Designs" at bounding box center [13, 67] width 13 height 5
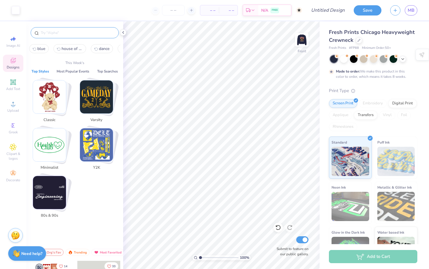
click at [50, 32] on input "text" at bounding box center [77, 33] width 75 height 6
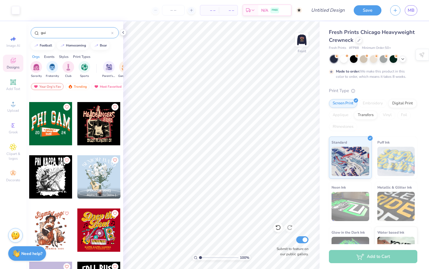
scroll to position [46, 0]
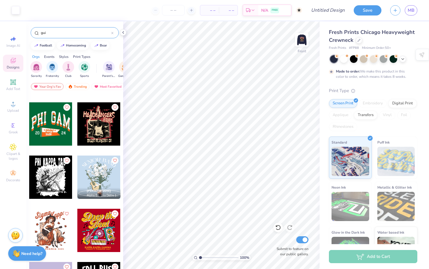
click at [98, 123] on div at bounding box center [98, 123] width 43 height 43
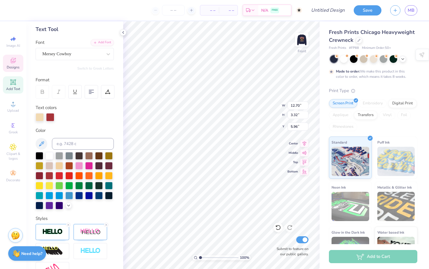
scroll to position [34, 0]
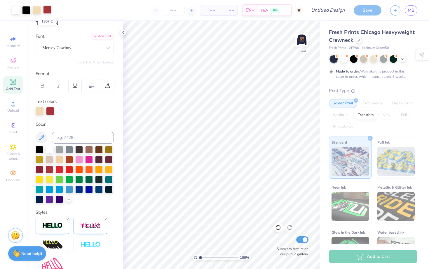
click at [48, 11] on div at bounding box center [47, 10] width 8 height 8
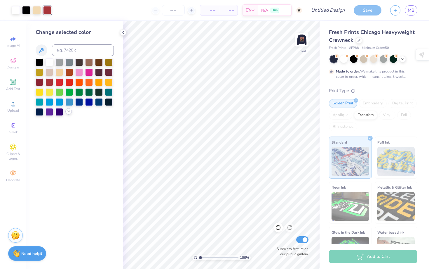
click at [69, 111] on icon at bounding box center [68, 111] width 5 height 5
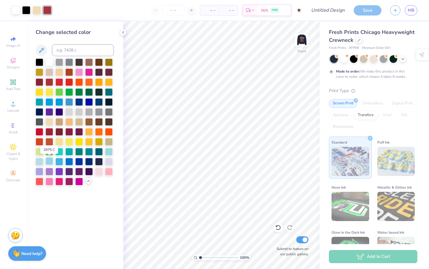
click at [50, 161] on div at bounding box center [50, 161] width 8 height 8
click at [38, 11] on div at bounding box center [37, 10] width 8 height 8
click at [48, 62] on div at bounding box center [50, 62] width 8 height 8
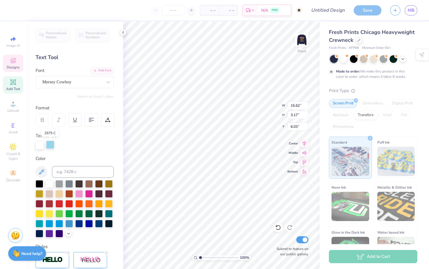
click at [48, 147] on div at bounding box center [50, 144] width 8 height 8
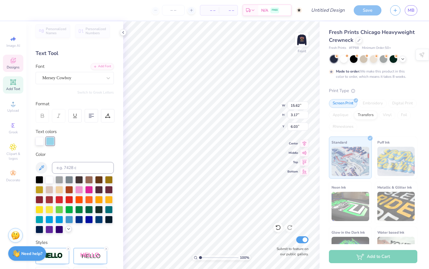
click at [68, 227] on icon at bounding box center [68, 228] width 5 height 5
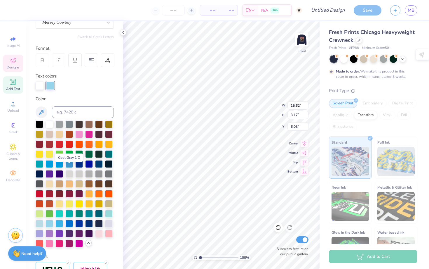
scroll to position [66, 0]
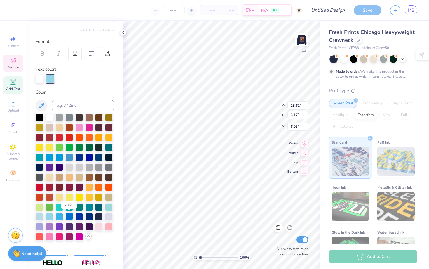
click at [70, 215] on div at bounding box center [69, 216] width 8 height 8
click at [67, 157] on div at bounding box center [69, 157] width 8 height 8
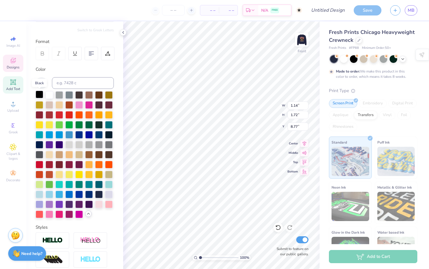
click at [37, 93] on div at bounding box center [40, 94] width 8 height 8
click at [60, 133] on div at bounding box center [59, 134] width 8 height 8
click at [60, 136] on div at bounding box center [59, 134] width 8 height 8
click at [61, 136] on div at bounding box center [59, 134] width 8 height 8
click at [60, 136] on div at bounding box center [59, 134] width 8 height 8
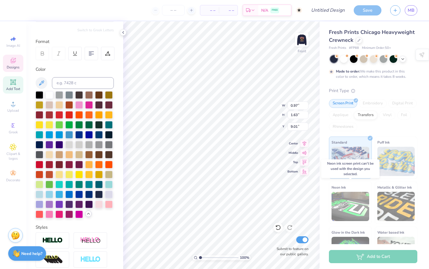
click at [329, 203] on div "Neon Ink" at bounding box center [350, 202] width 43 height 42
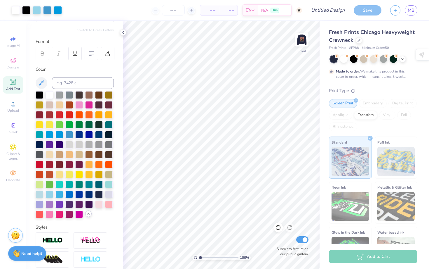
click at [367, 12] on div "Save" at bounding box center [368, 10] width 28 height 10
click at [366, 11] on div "Save" at bounding box center [368, 10] width 28 height 10
click at [372, 12] on div "Save" at bounding box center [368, 10] width 28 height 10
click at [337, 11] on input "Design Title" at bounding box center [335, 10] width 29 height 12
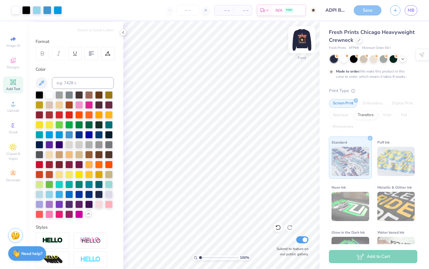
click at [296, 42] on img at bounding box center [301, 39] width 23 height 23
click at [364, 12] on div "Save" at bounding box center [368, 10] width 28 height 10
click at [123, 33] on polyline at bounding box center [123, 32] width 1 height 2
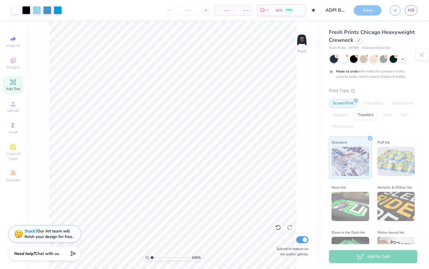
scroll to position [140, 0]
click at [367, 14] on div "Save" at bounding box center [368, 10] width 28 height 10
click at [302, 42] on img at bounding box center [302, 40] width 12 height 12
click at [186, 10] on input "number" at bounding box center [187, 10] width 23 height 11
click at [223, 12] on span "– –" at bounding box center [224, 10] width 12 height 6
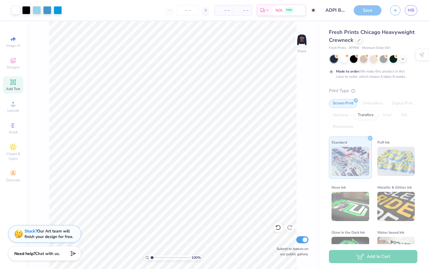
click at [230, 12] on div "– – Per Item" at bounding box center [224, 10] width 19 height 10
click at [247, 12] on span "– –" at bounding box center [243, 10] width 12 height 6
click at [212, 23] on line at bounding box center [211, 23] width 2 height 2
click at [206, 11] on line at bounding box center [206, 10] width 0 height 2
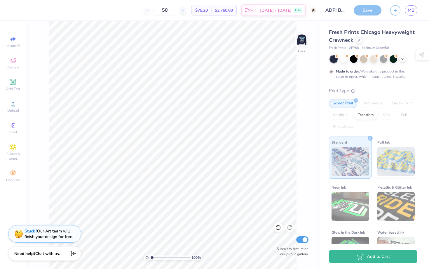
click at [208, 8] on span "$75.20" at bounding box center [201, 10] width 13 height 6
click at [208, 20] on div "50 $75.20 Per Item $3,760.00 Total Est. Delivery Oct 27 - 30 FREE Design Title …" at bounding box center [214, 134] width 429 height 269
click at [253, 11] on polyline at bounding box center [252, 11] width 2 height 1
click at [176, 9] on input "50" at bounding box center [165, 10] width 23 height 11
drag, startPoint x: 175, startPoint y: 11, endPoint x: 139, endPoint y: 11, distance: 35.9
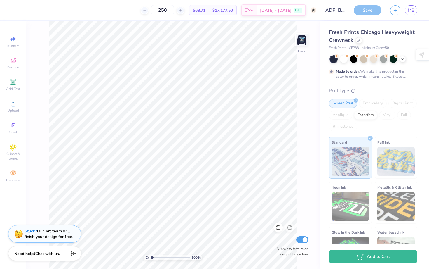
click at [142, 11] on div "250 $68.71 Per Item $17,177.50 Total Est. Delivery Oct 27 - 30 FREE" at bounding box center [166, 10] width 300 height 20
click at [254, 11] on icon at bounding box center [252, 11] width 5 height 5
click at [304, 42] on img at bounding box center [301, 39] width 23 height 23
click at [297, 38] on img at bounding box center [301, 39] width 23 height 23
click at [304, 41] on img at bounding box center [301, 39] width 23 height 23
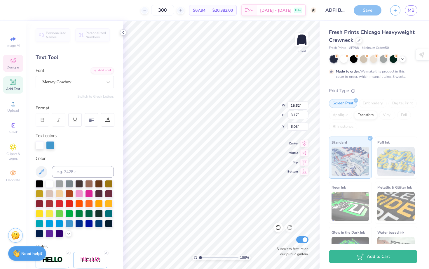
click at [122, 33] on icon at bounding box center [123, 32] width 5 height 5
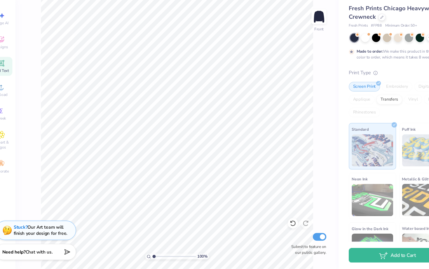
scroll to position [0, 0]
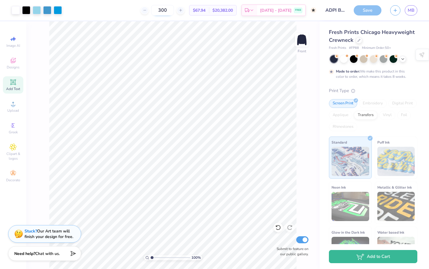
click at [174, 11] on input "300" at bounding box center [162, 10] width 23 height 11
click at [172, 11] on input "300" at bounding box center [162, 10] width 23 height 11
click at [170, 10] on input "300" at bounding box center [162, 10] width 23 height 11
click at [169, 11] on input "300" at bounding box center [162, 10] width 23 height 11
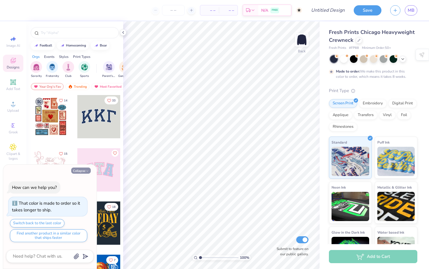
click at [84, 170] on button "Collapse" at bounding box center [81, 170] width 20 height 6
type textarea "x"
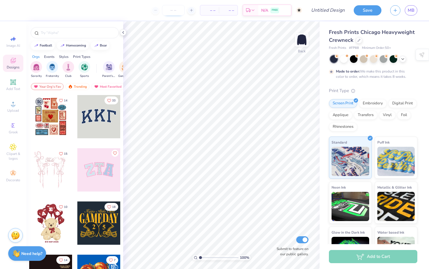
click at [170, 9] on input "number" at bounding box center [173, 10] width 23 height 11
type input "300"
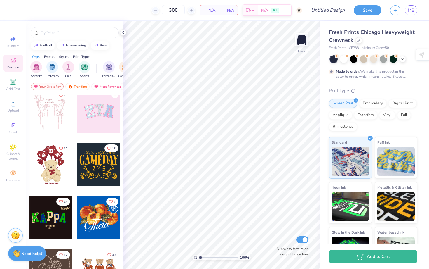
scroll to position [88, 0]
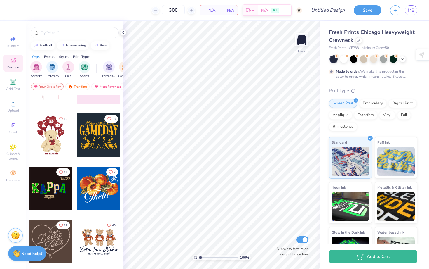
click at [56, 133] on div at bounding box center [50, 134] width 43 height 43
